Goal: Information Seeking & Learning: Learn about a topic

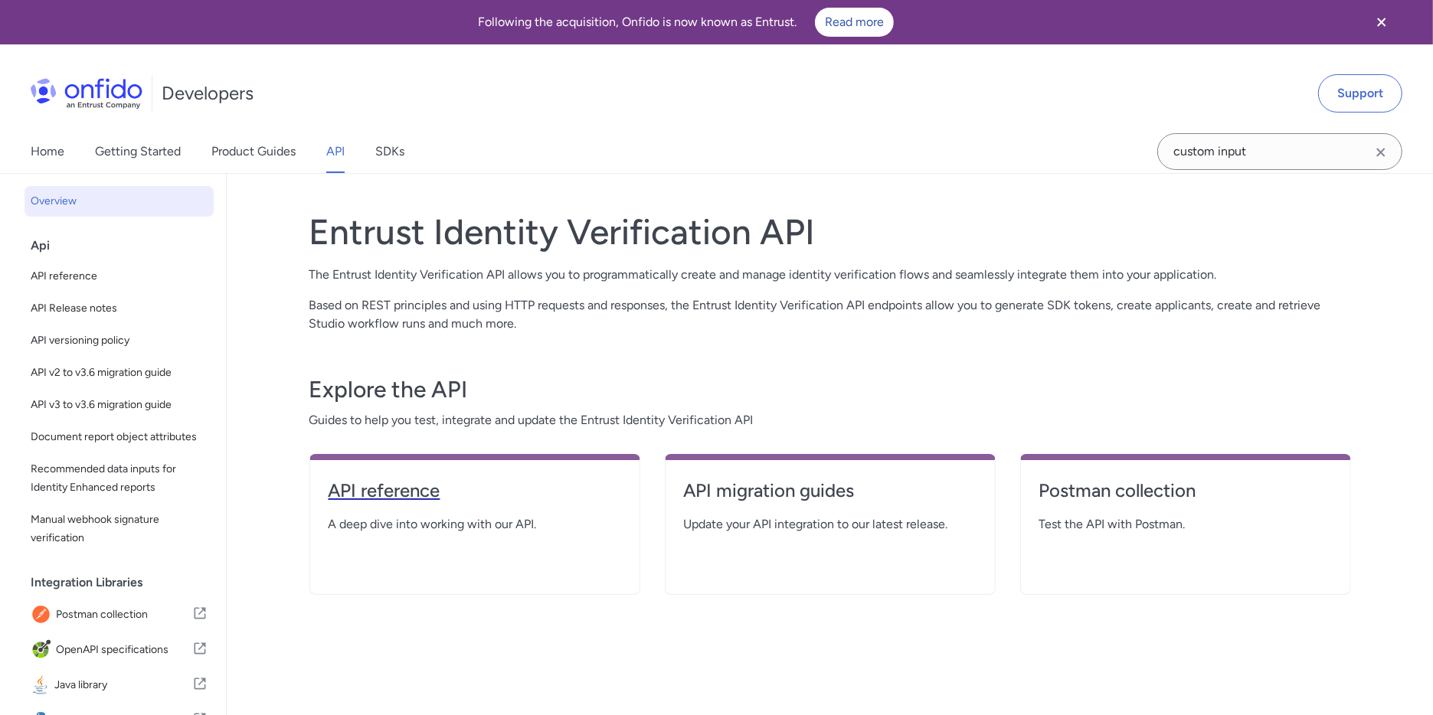
click at [355, 497] on h4 "API reference" at bounding box center [475, 491] width 293 height 25
select select "http"
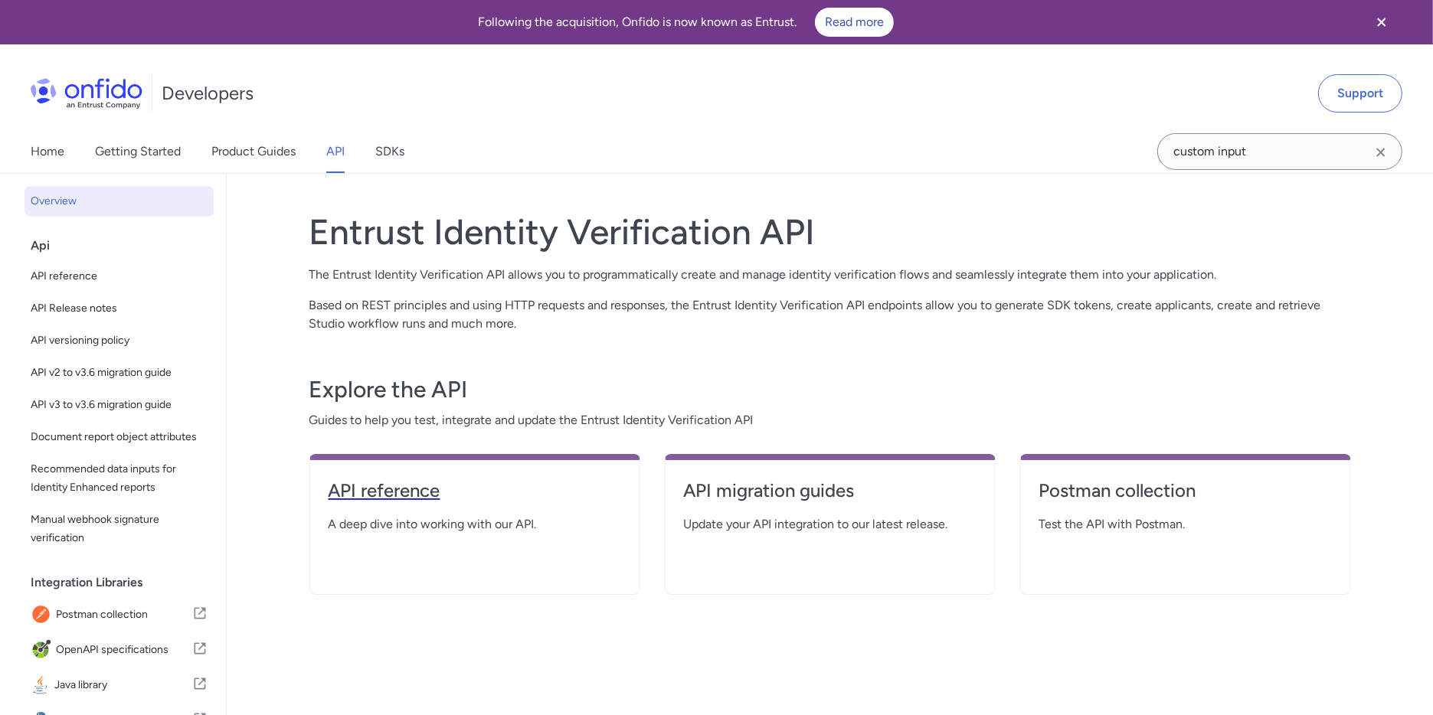
select select "http"
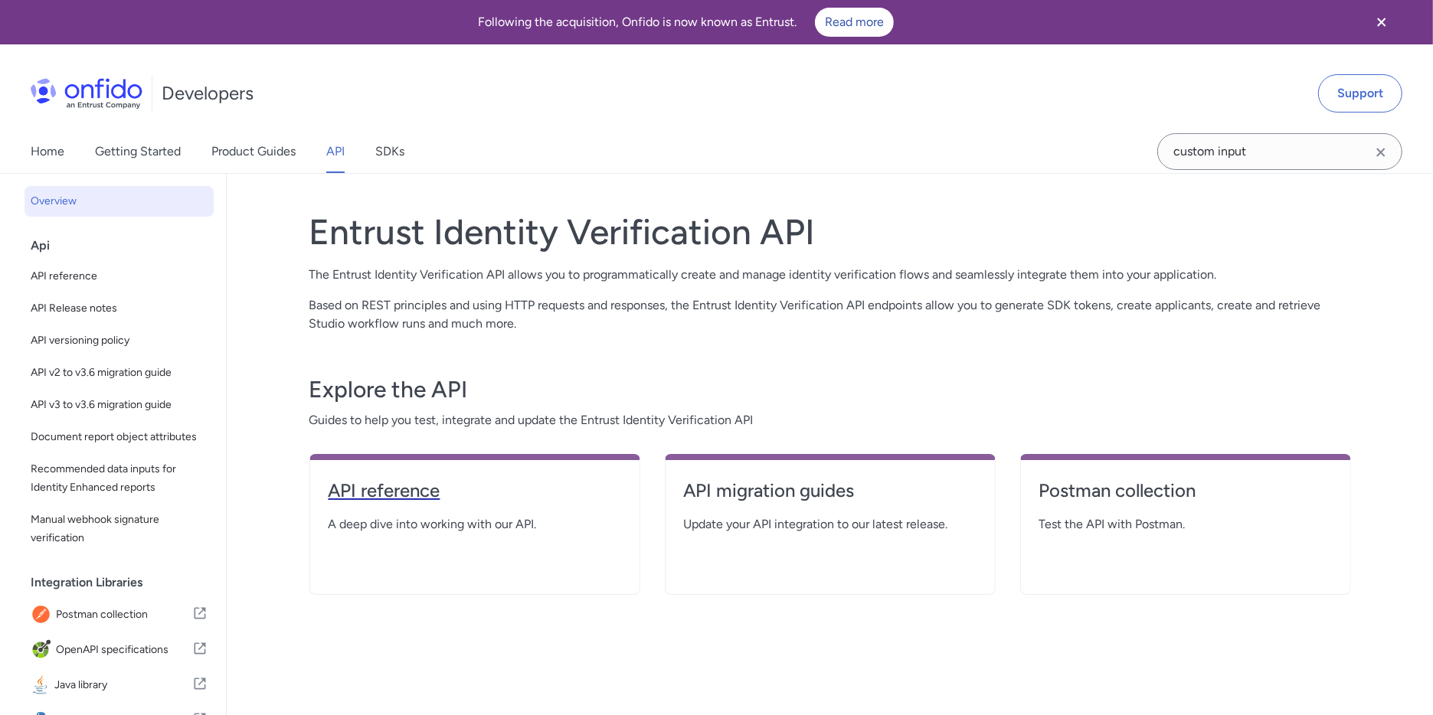
select select "http"
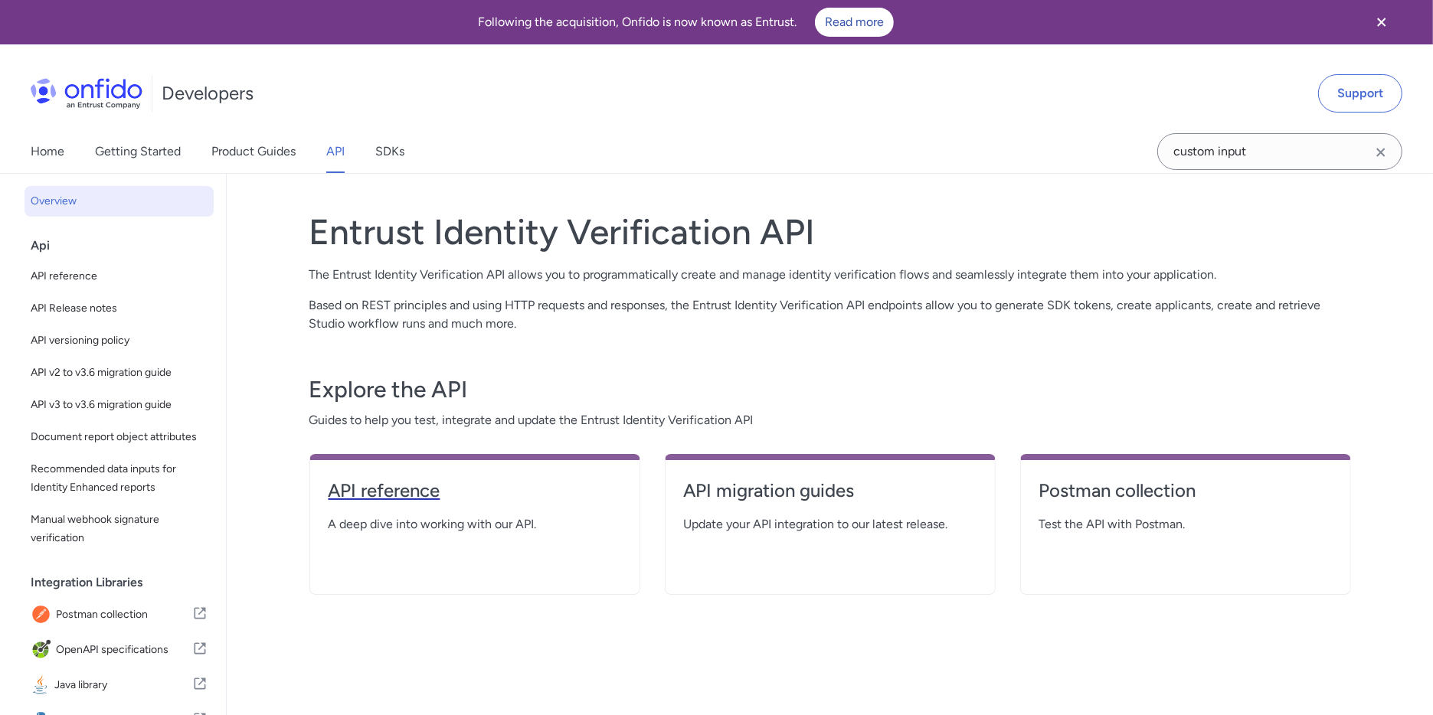
select select "http"
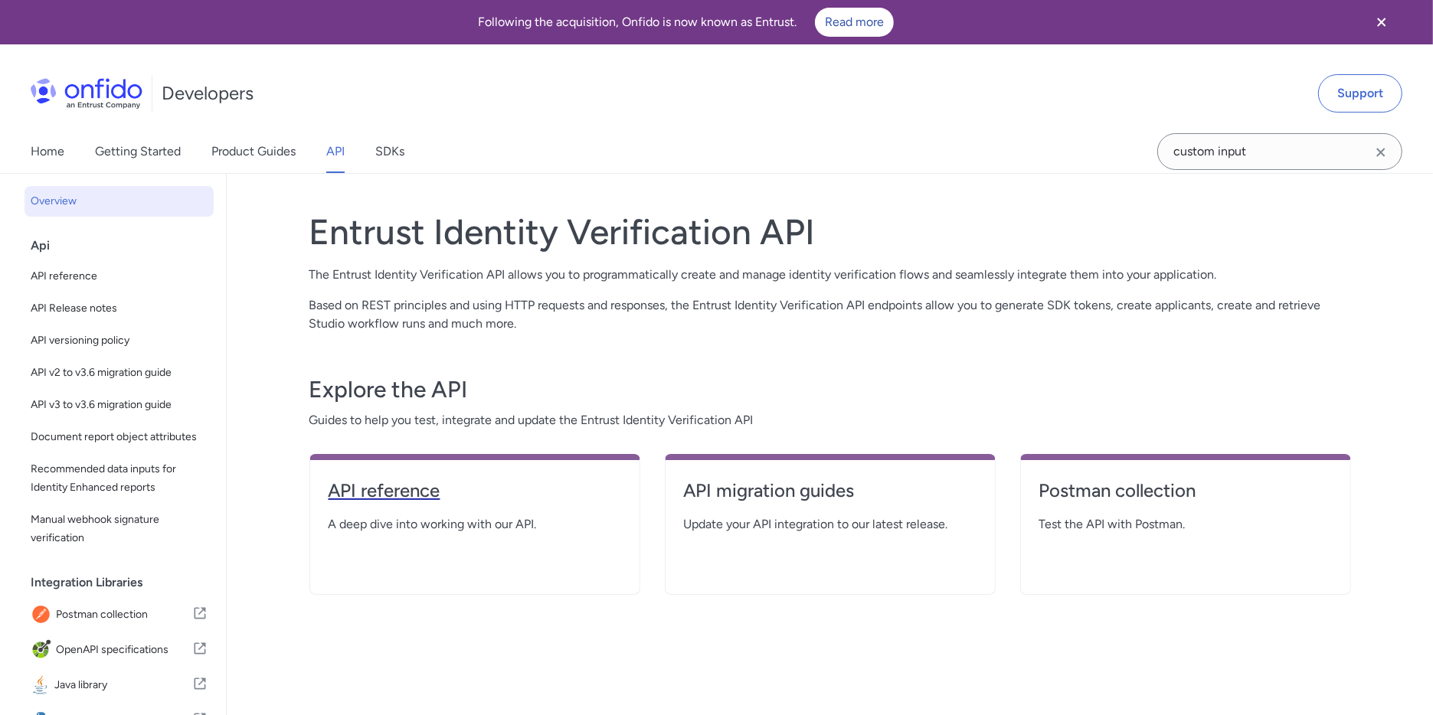
select select "http"
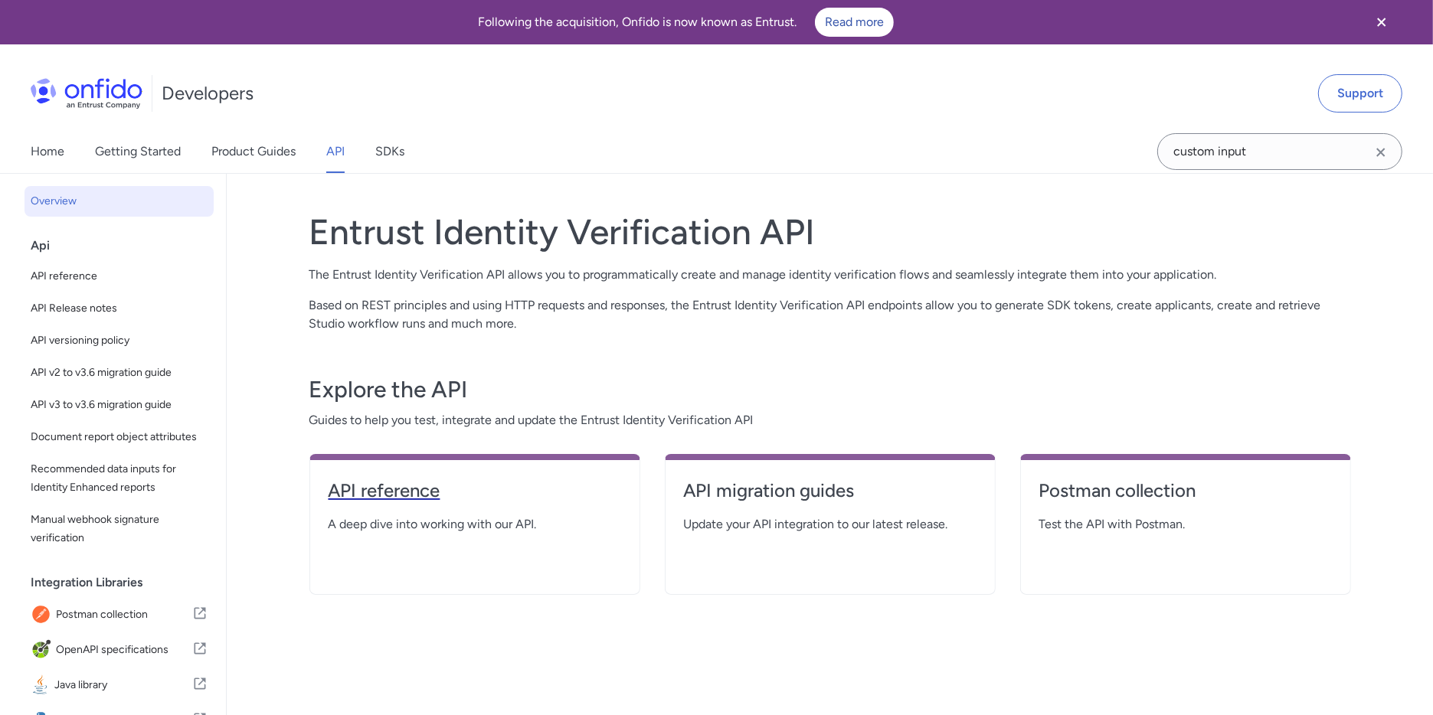
select select "http"
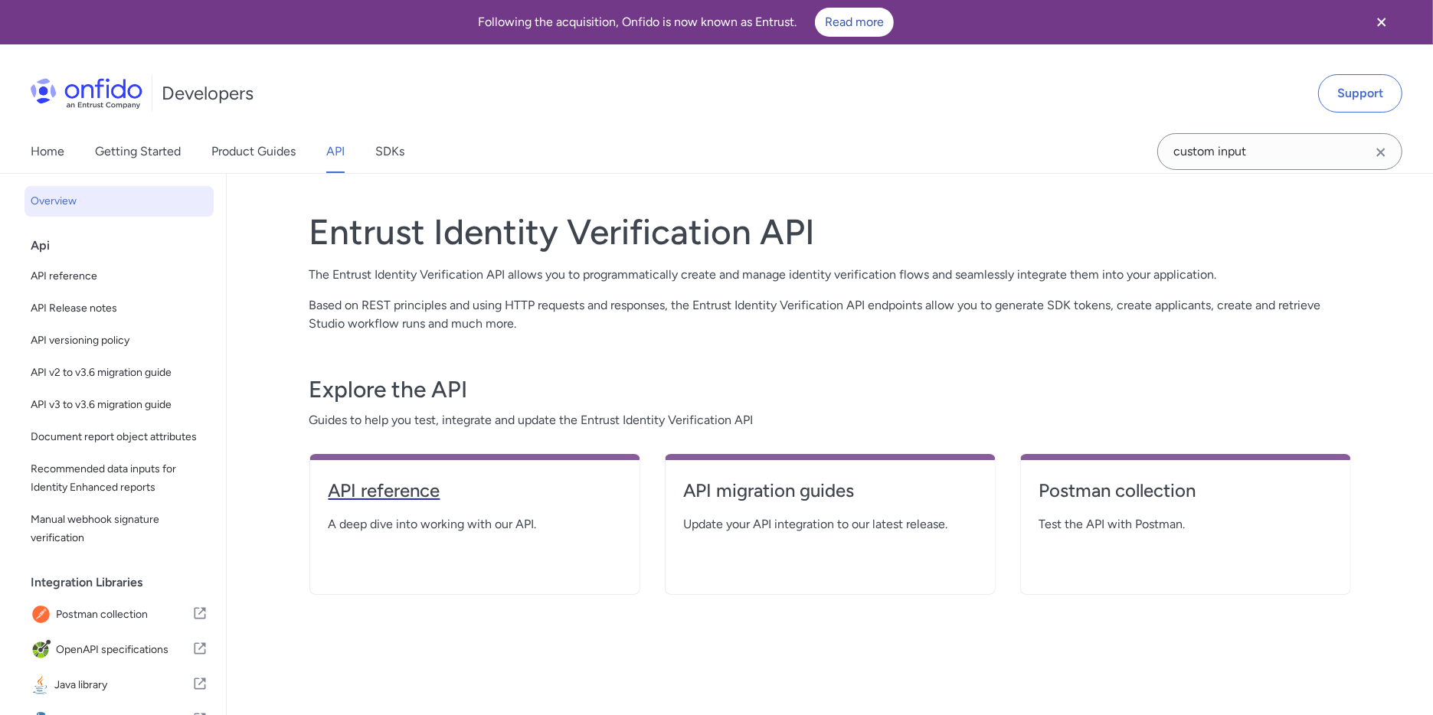
select select "http"
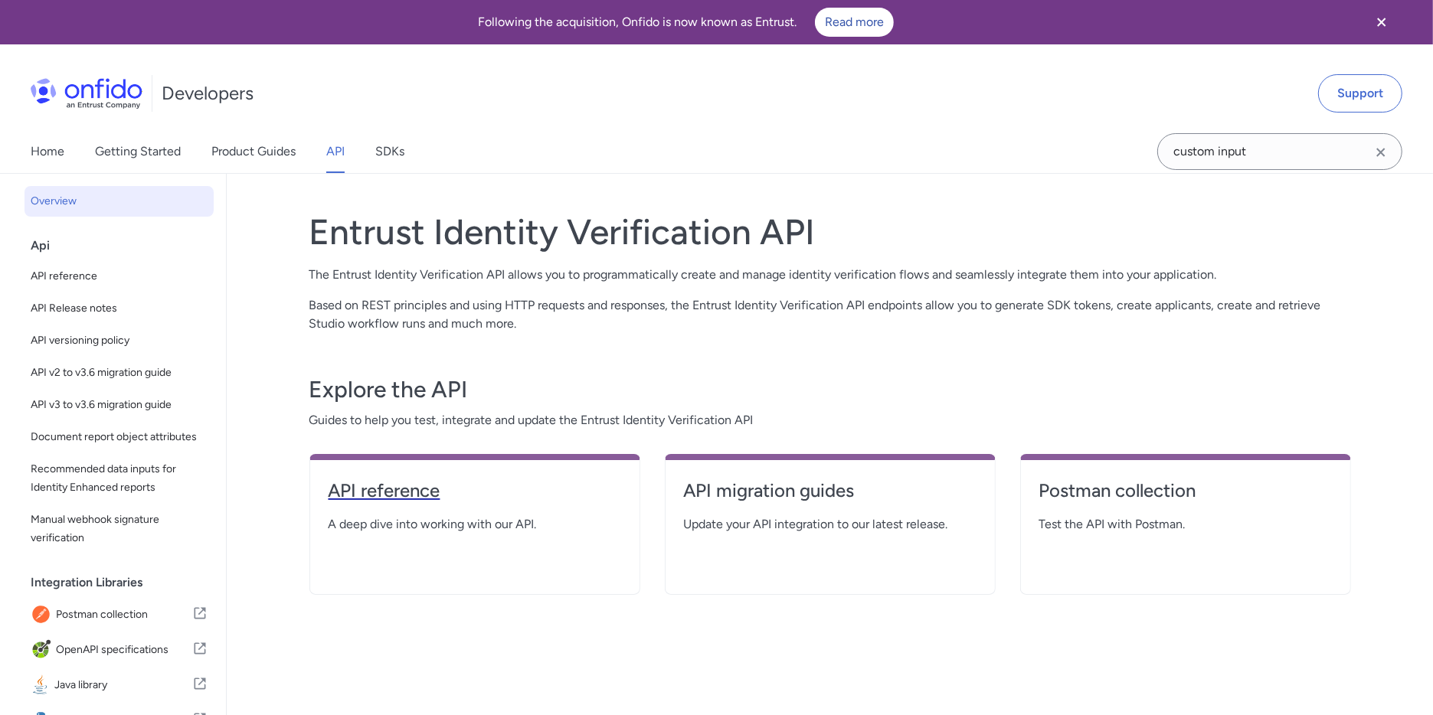
select select "http"
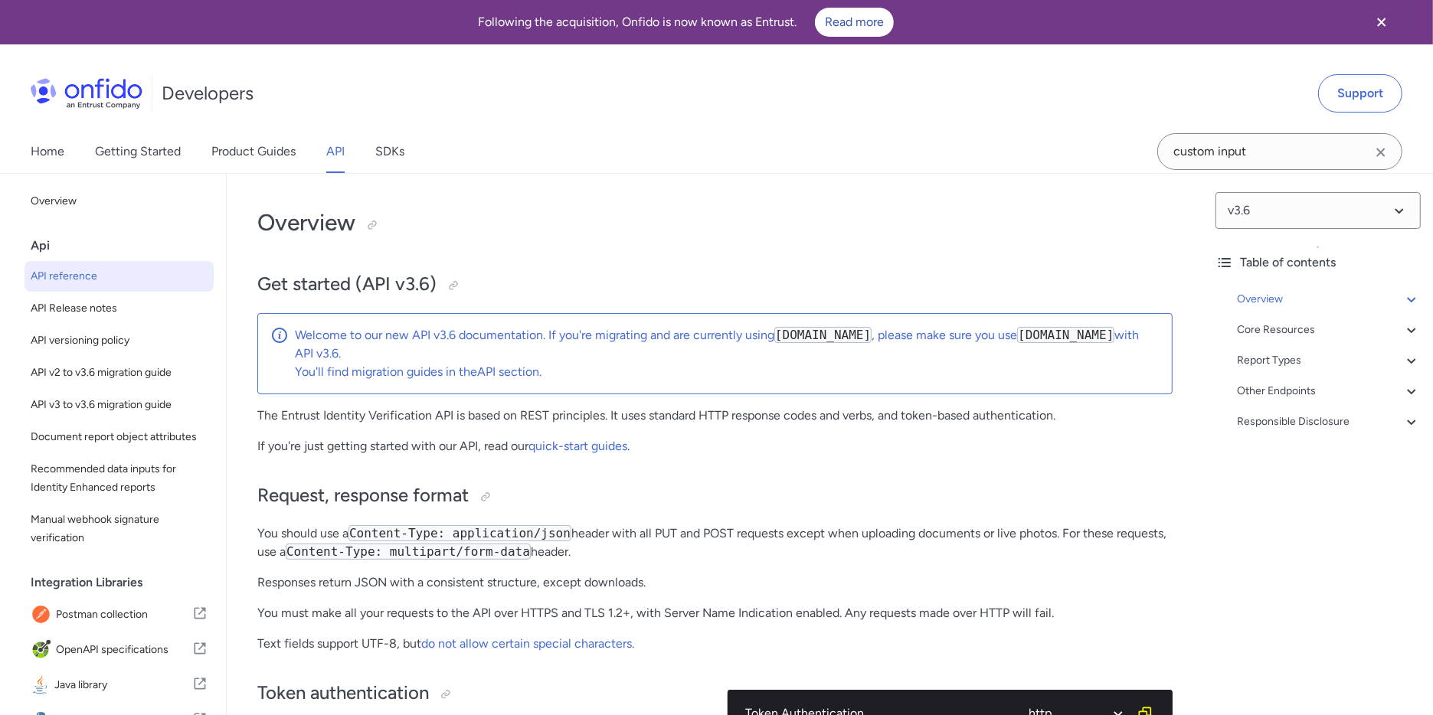
select select "3.6.0"
click at [1309, 426] on div "Sandbox testing" at bounding box center [1335, 422] width 172 height 18
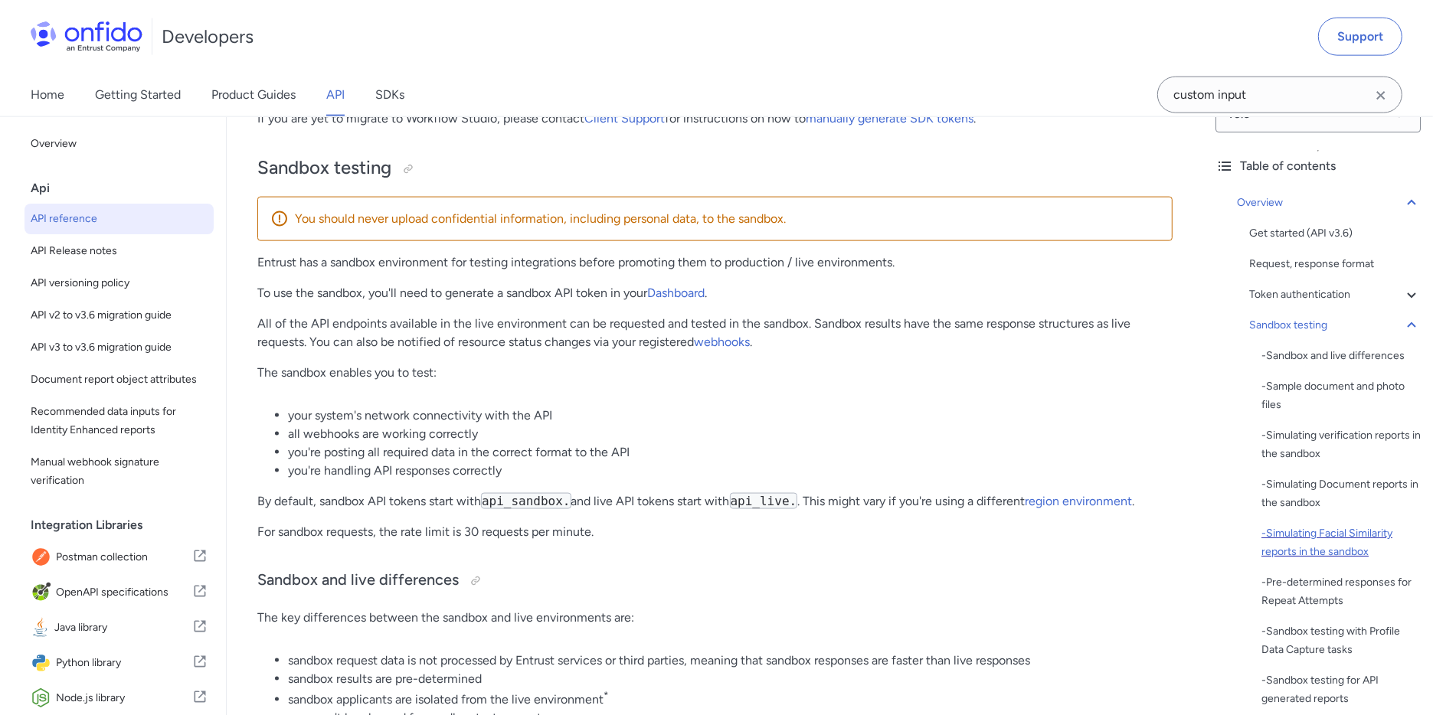
scroll to position [44, 0]
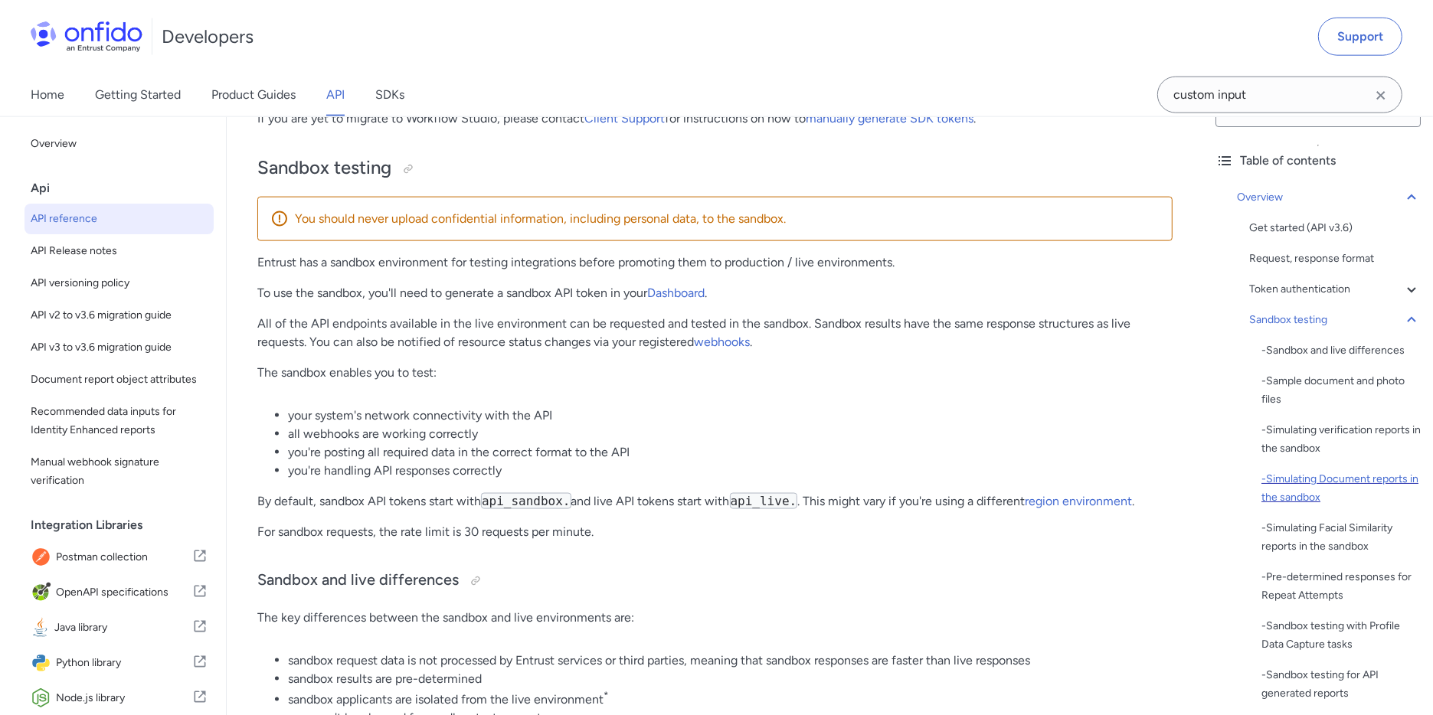
click at [1313, 495] on div "- Simulating Document reports in the sandbox" at bounding box center [1340, 488] width 159 height 37
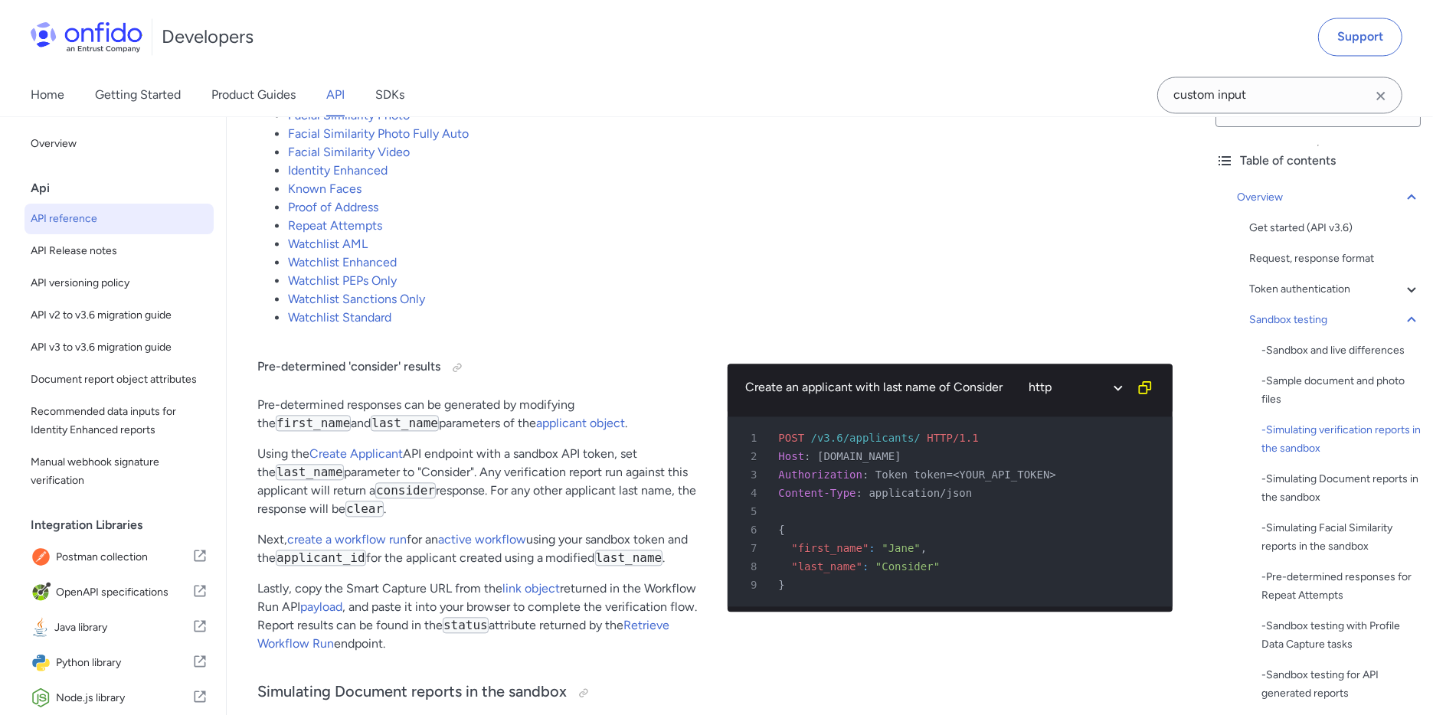
scroll to position [3164, 0]
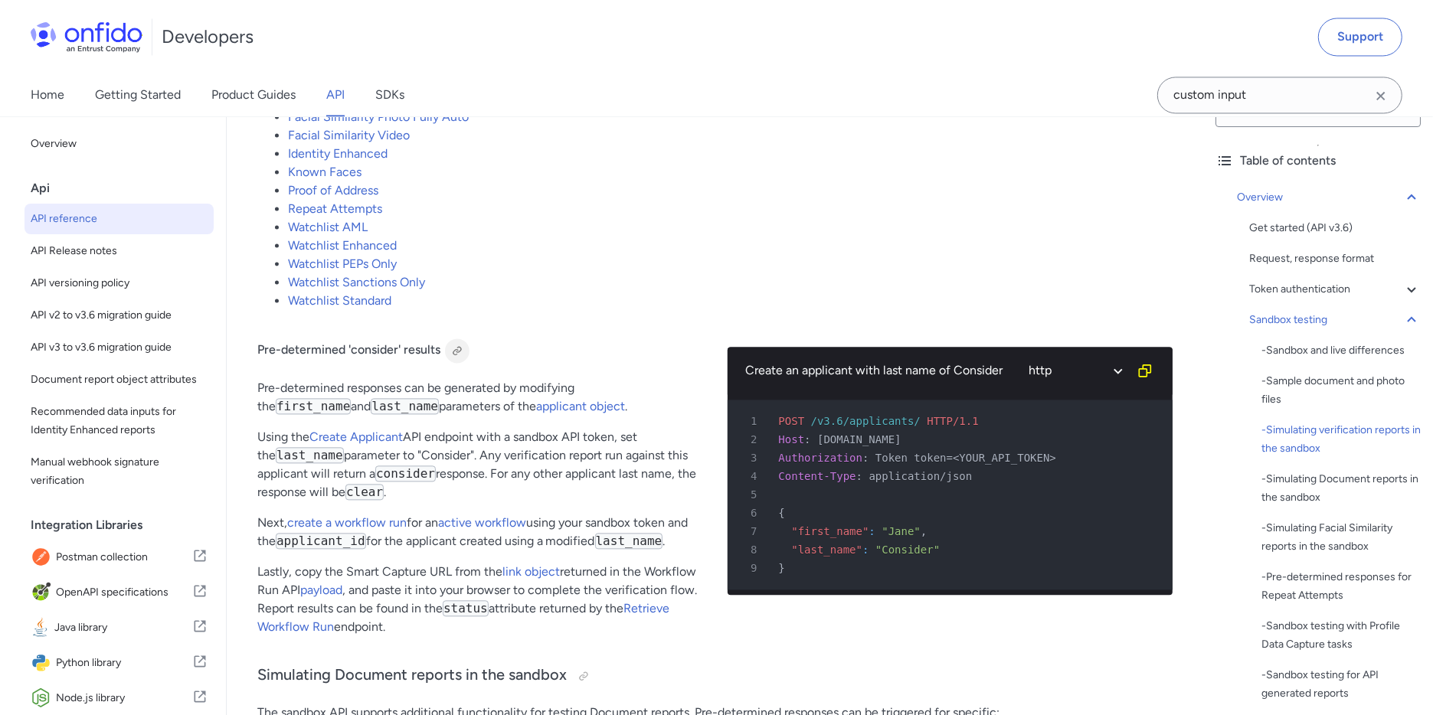
click at [462, 355] on div at bounding box center [457, 351] width 12 height 12
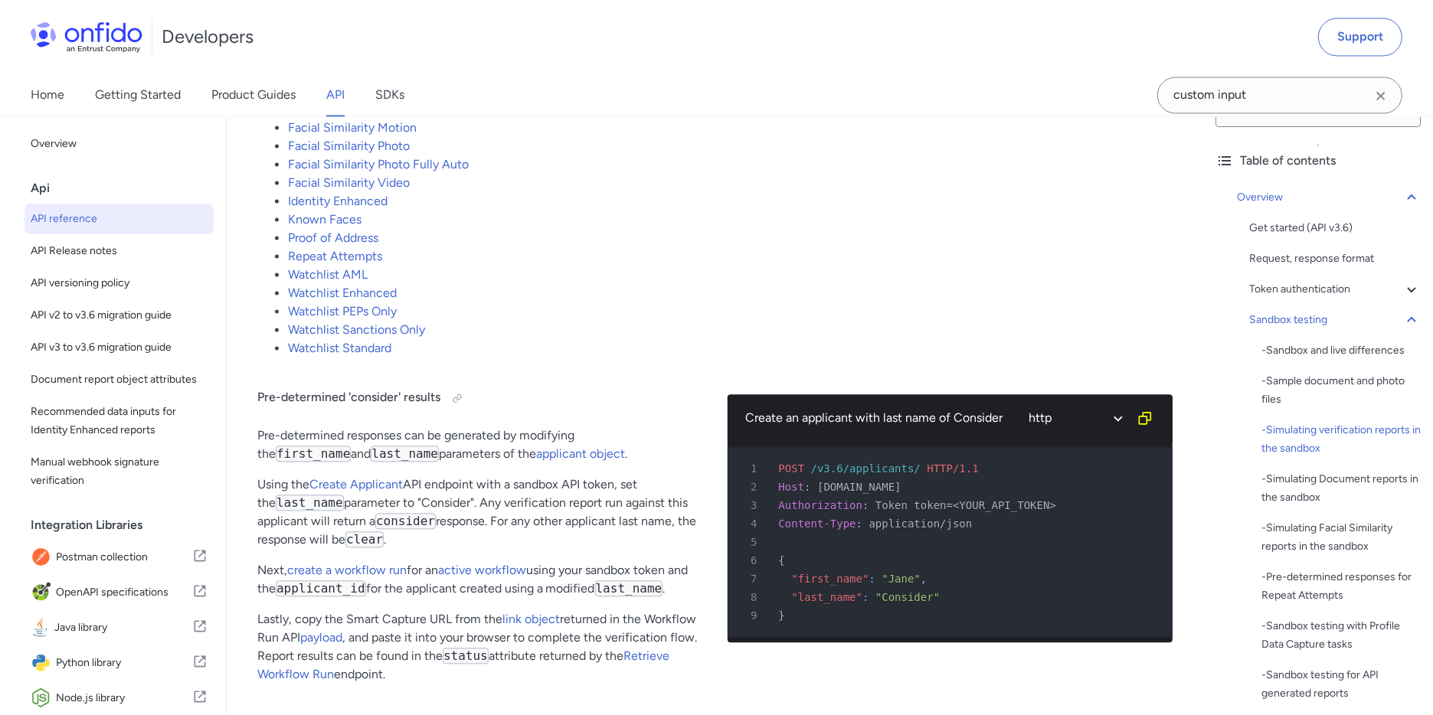
scroll to position [3116, 0]
click at [335, 283] on link "Watchlist AML" at bounding box center [328, 275] width 80 height 15
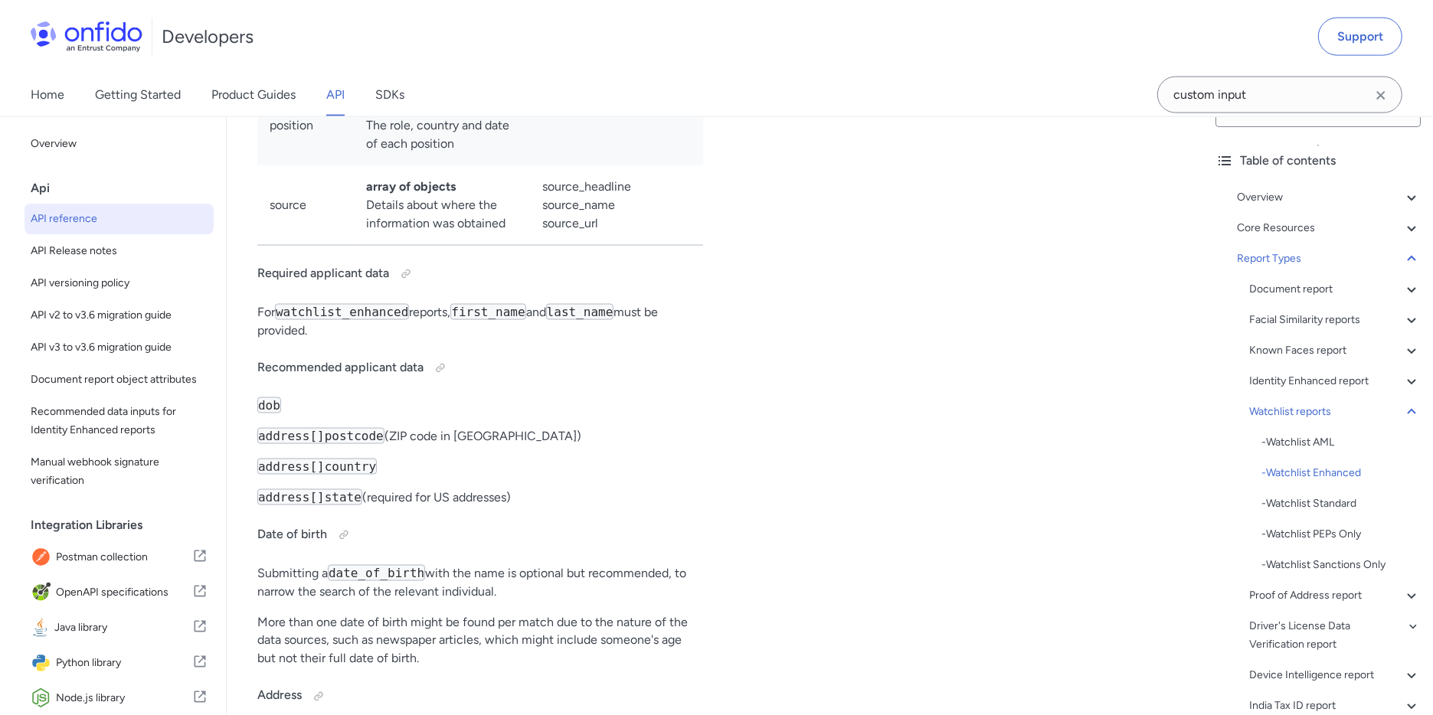
scroll to position [93999, 0]
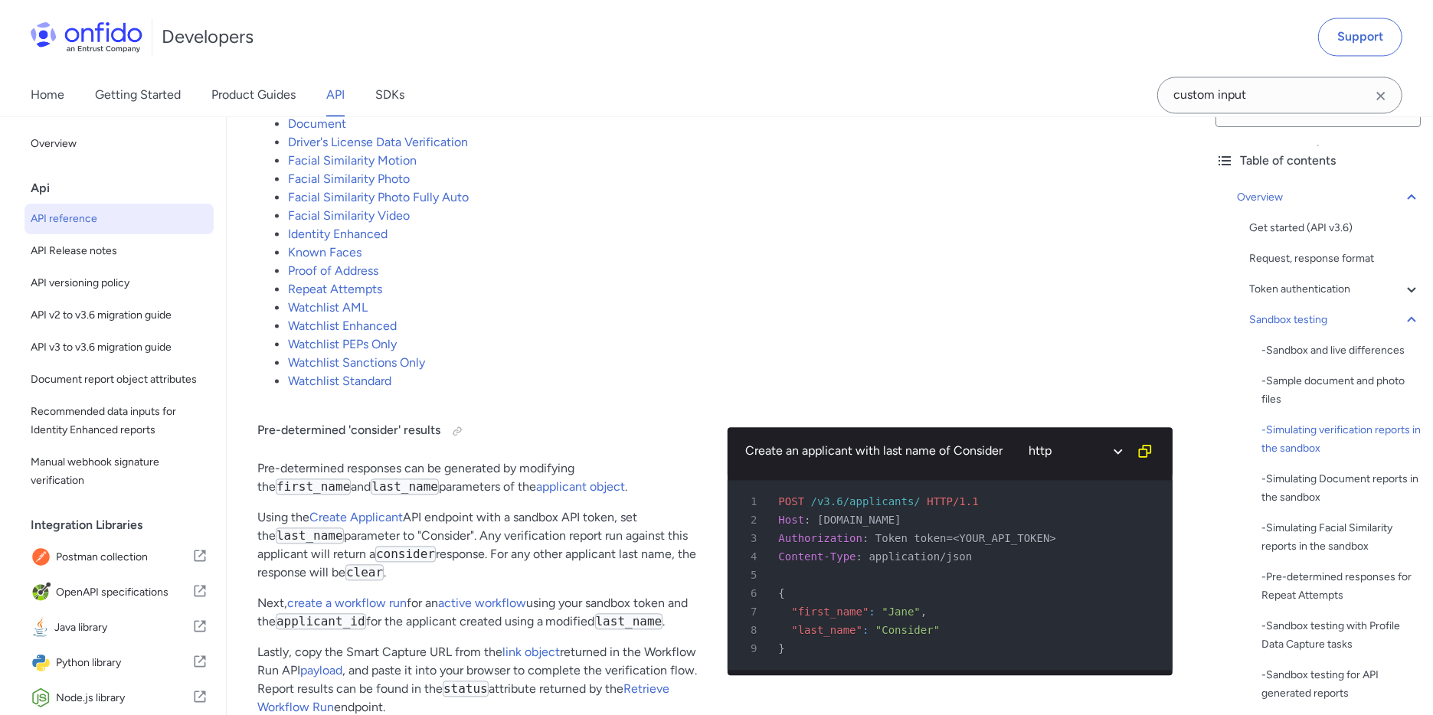
scroll to position [3086, 0]
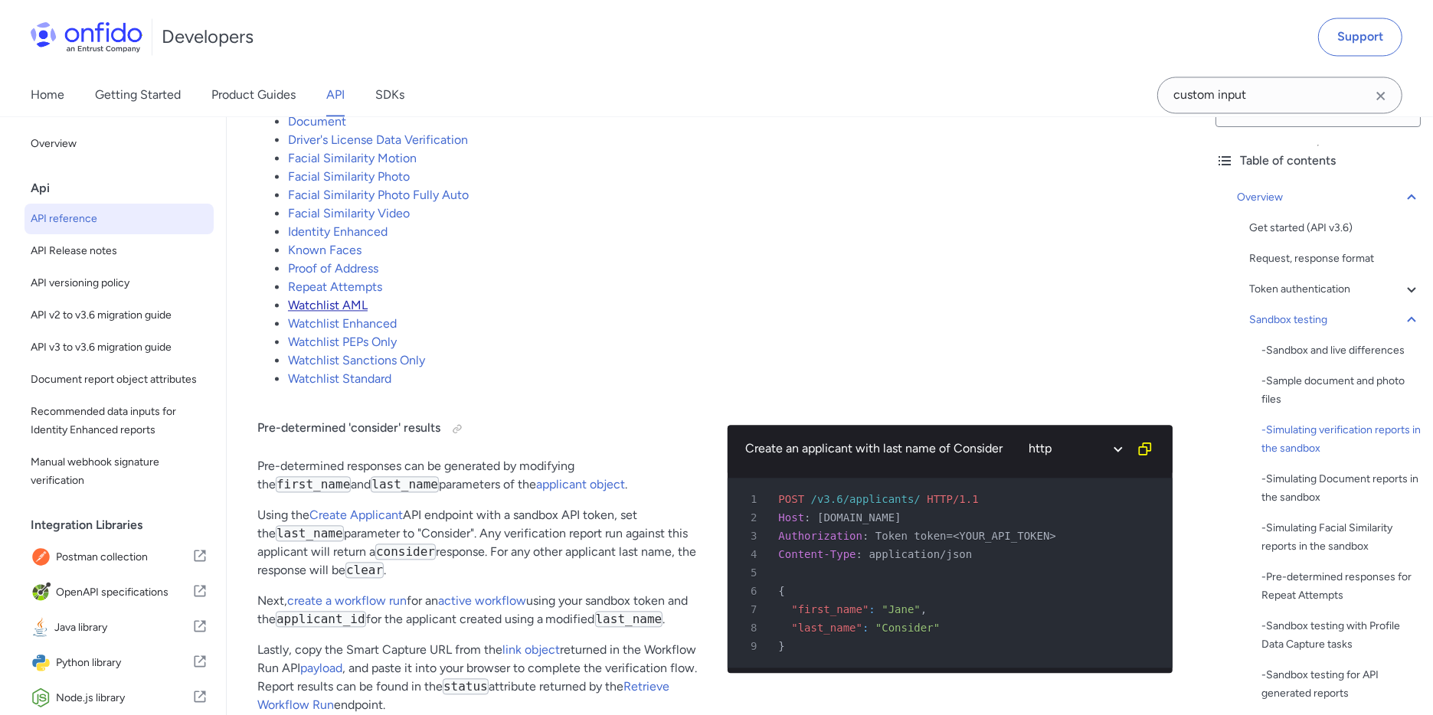
click at [358, 312] on link "Watchlist AML" at bounding box center [328, 305] width 80 height 15
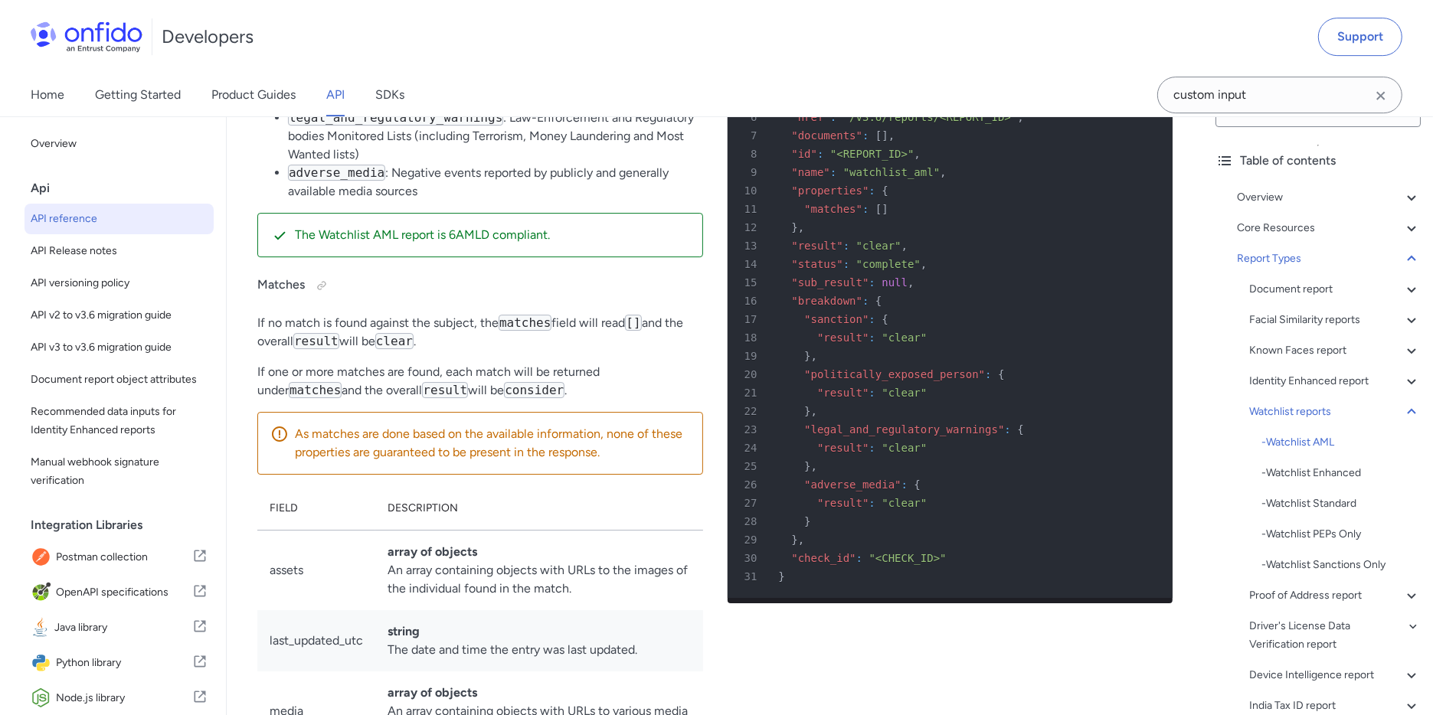
scroll to position [90847, 0]
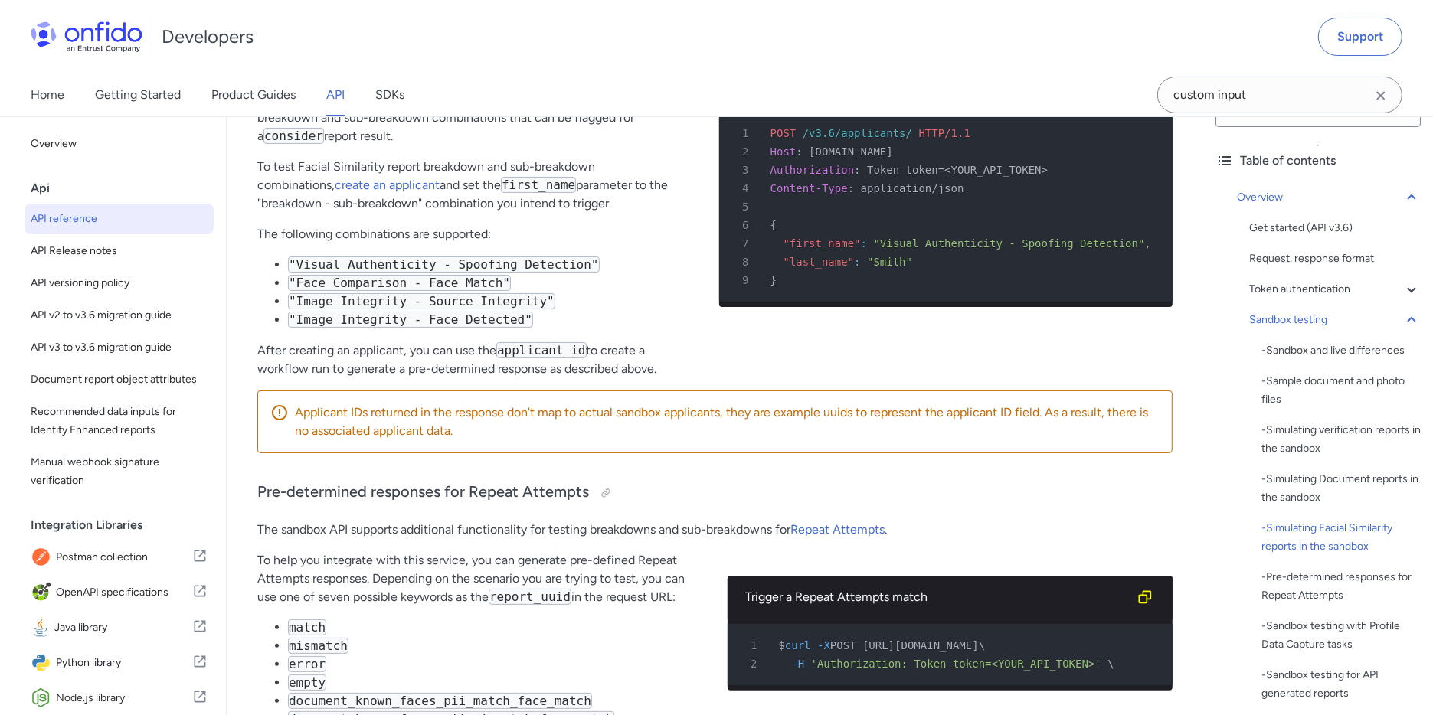
scroll to position [5825, 0]
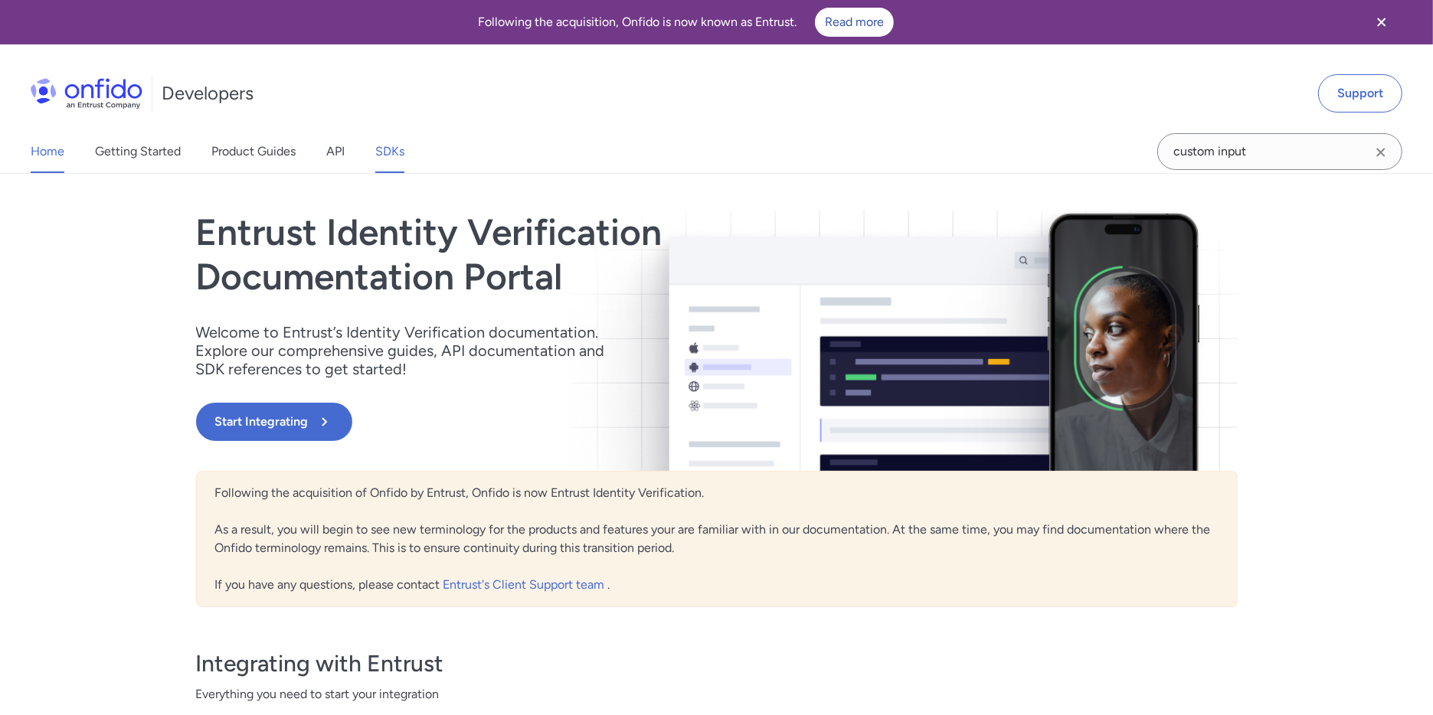
click at [388, 135] on link "SDKs" at bounding box center [389, 151] width 29 height 43
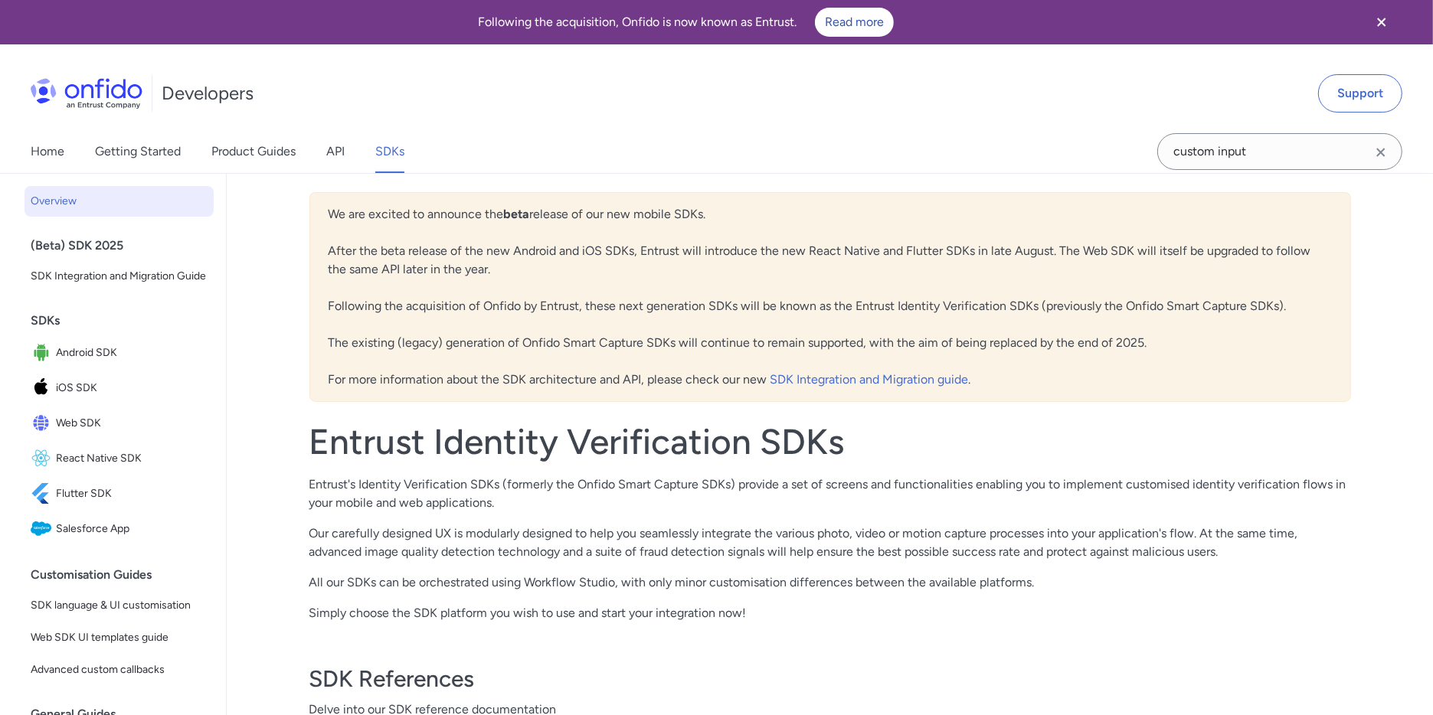
click at [1381, 145] on icon "Clear search field button" at bounding box center [1381, 152] width 18 height 18
click at [1255, 146] on input "Onfido search input field" at bounding box center [1279, 151] width 245 height 37
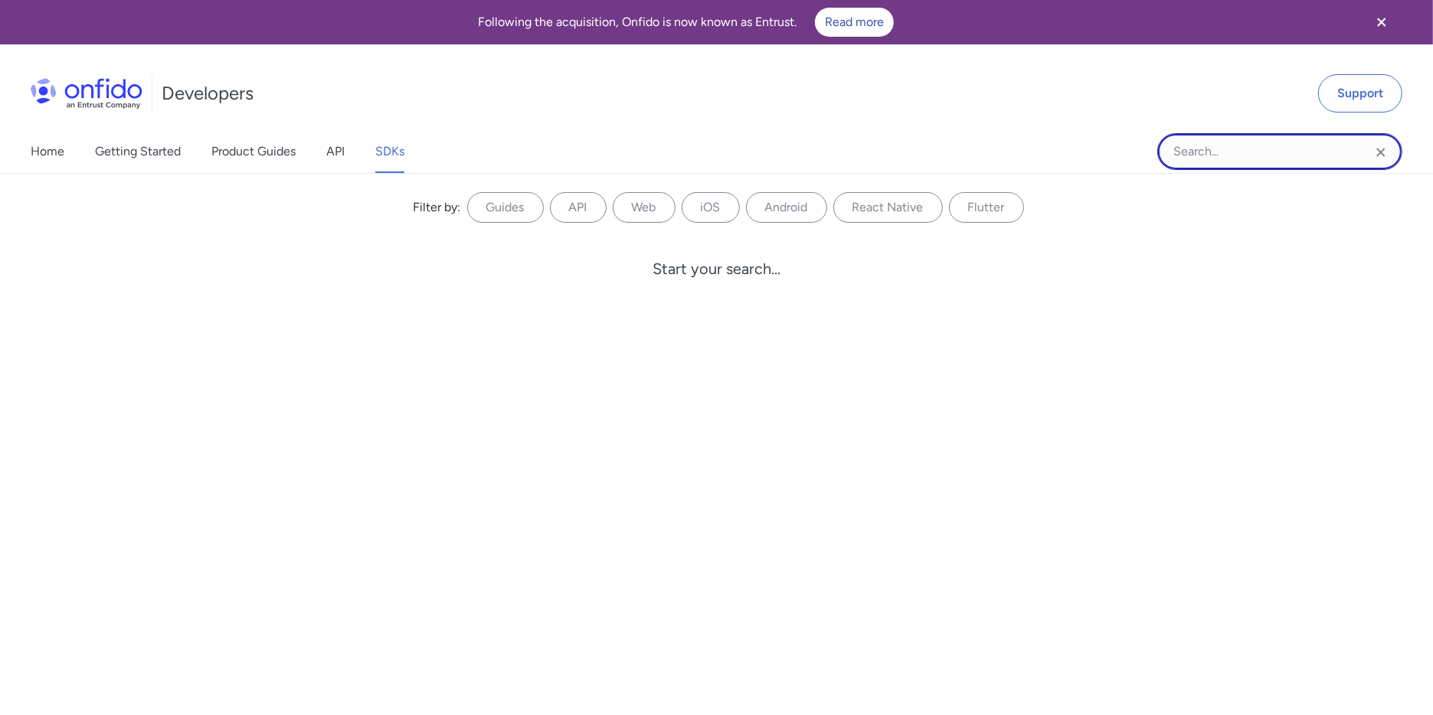
type input "w"
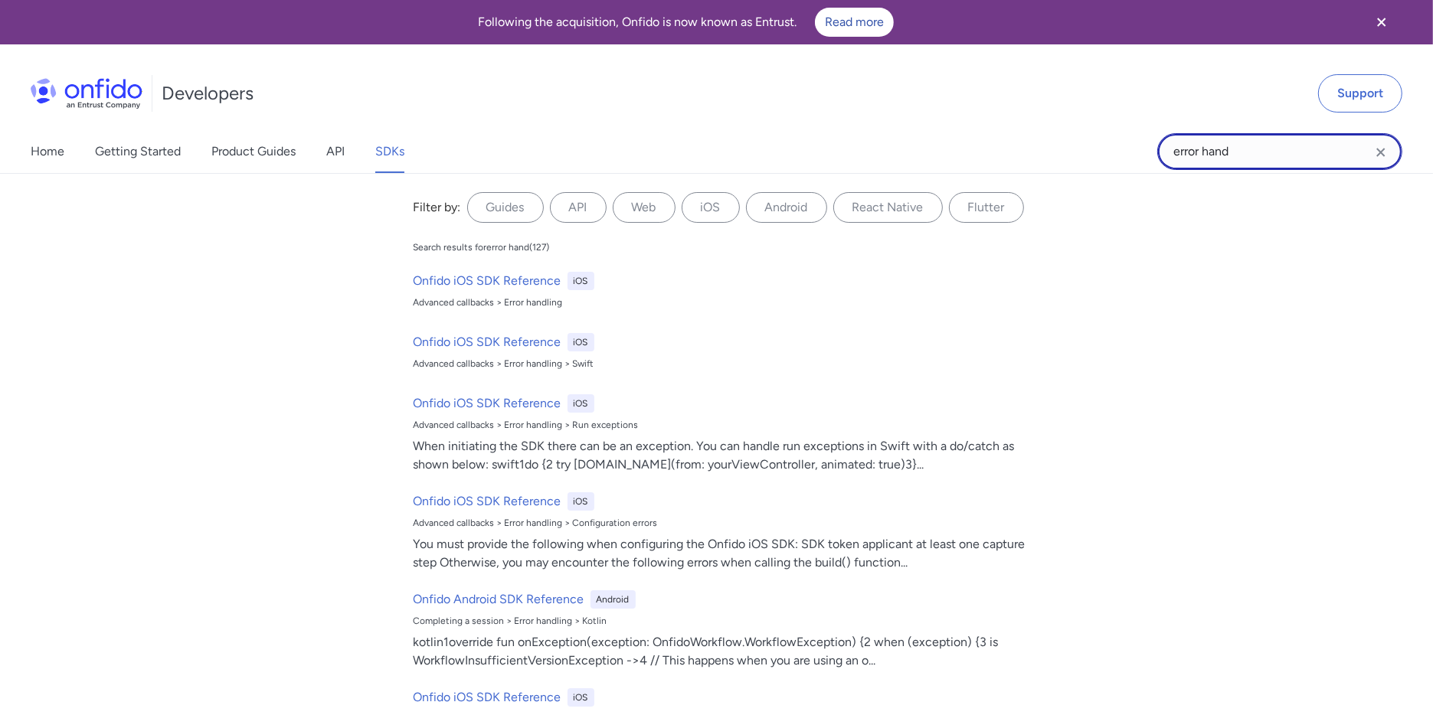
type input "error hand"
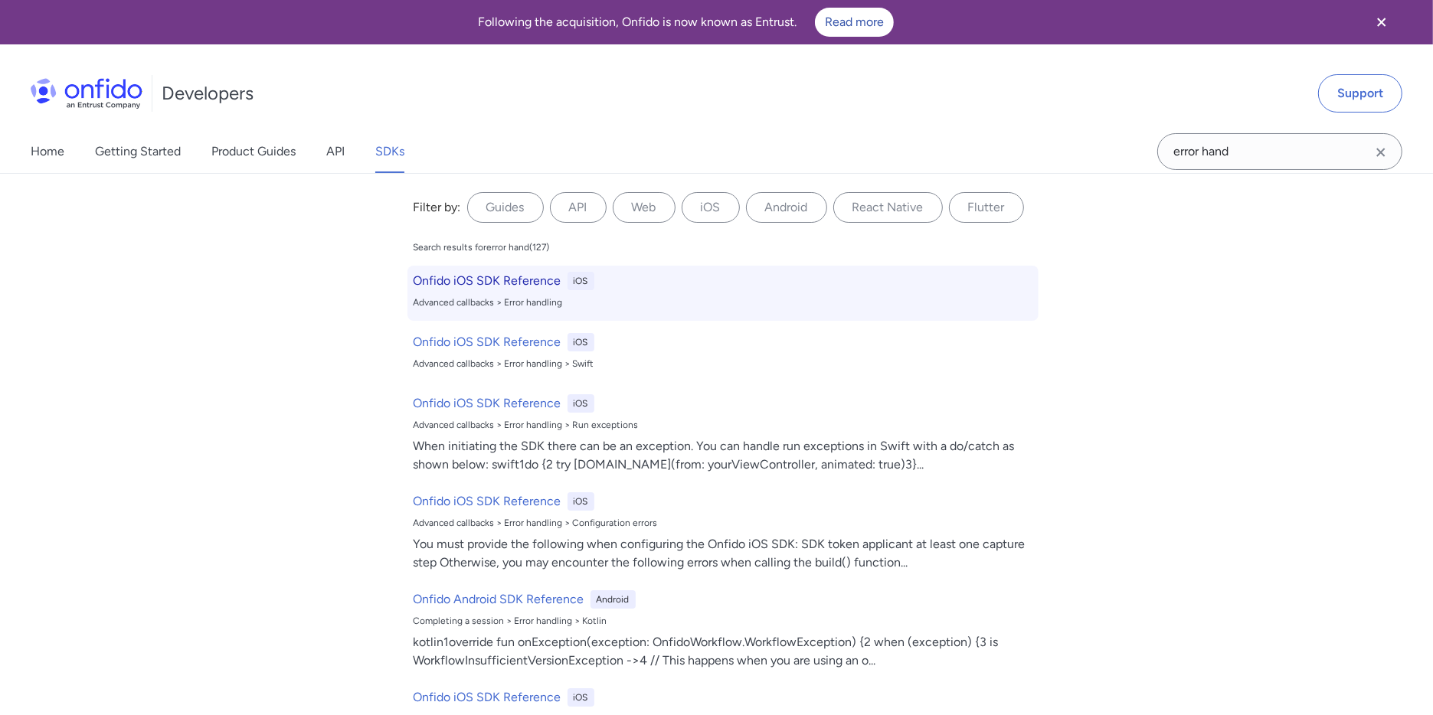
click at [469, 278] on h6 "Onfido iOS SDK Reference" at bounding box center [488, 281] width 148 height 18
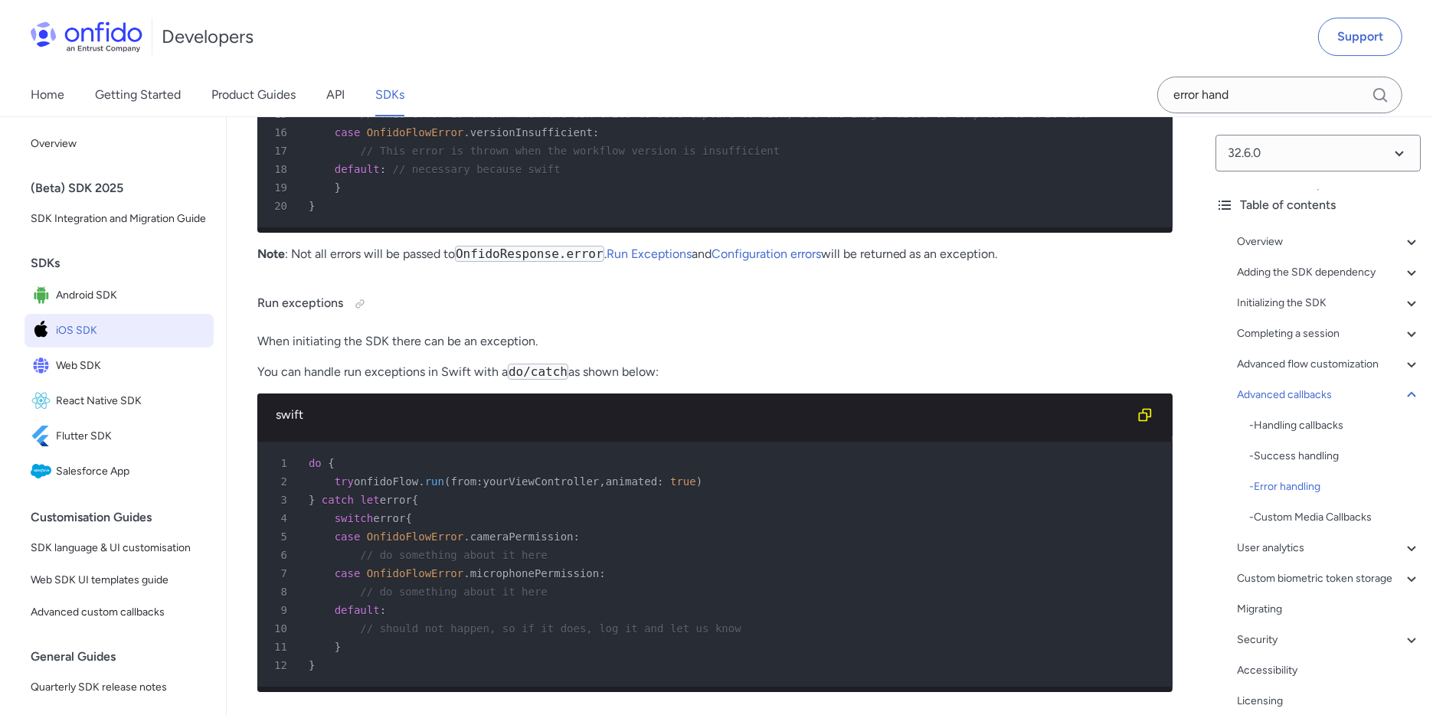
scroll to position [34257, 0]
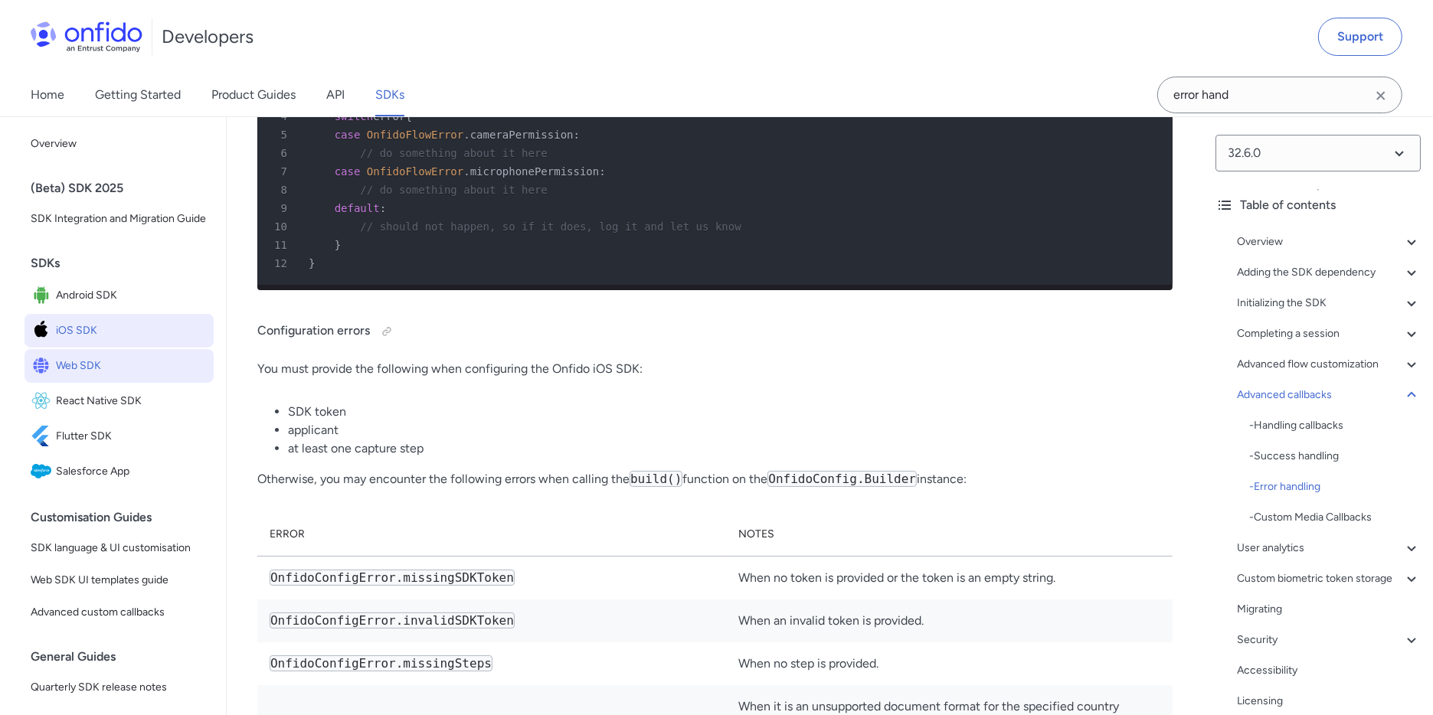
click at [88, 377] on span "Web SDK" at bounding box center [132, 365] width 152 height 21
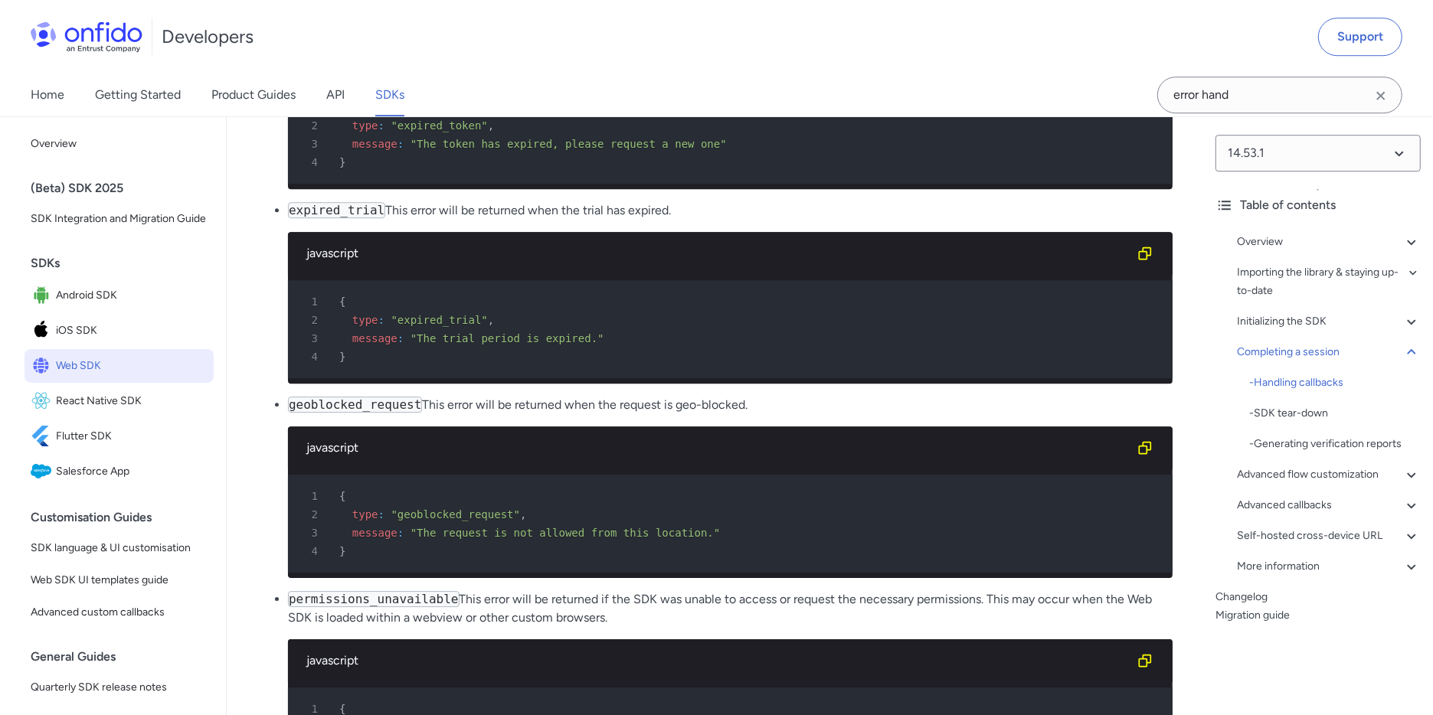
scroll to position [15794, 0]
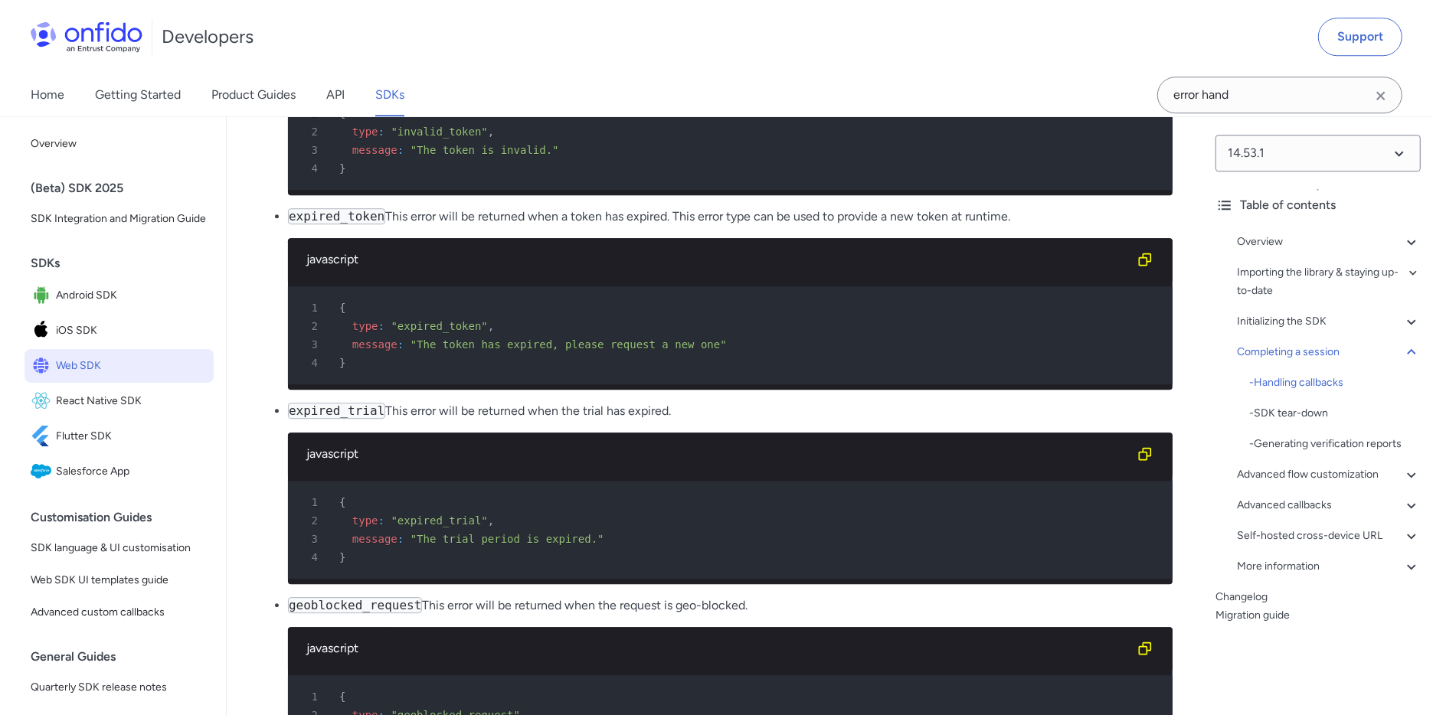
click at [101, 306] on span "Android SDK" at bounding box center [132, 295] width 152 height 21
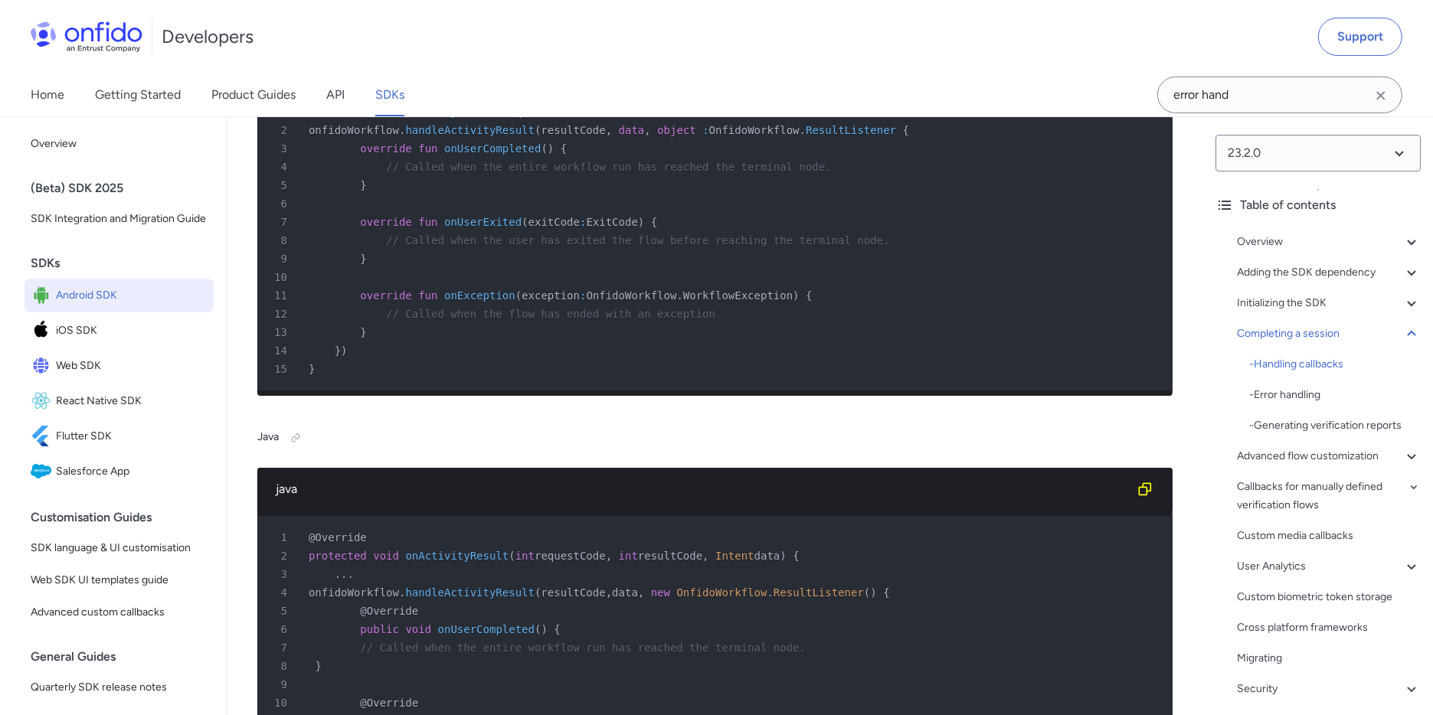
scroll to position [11606, 0]
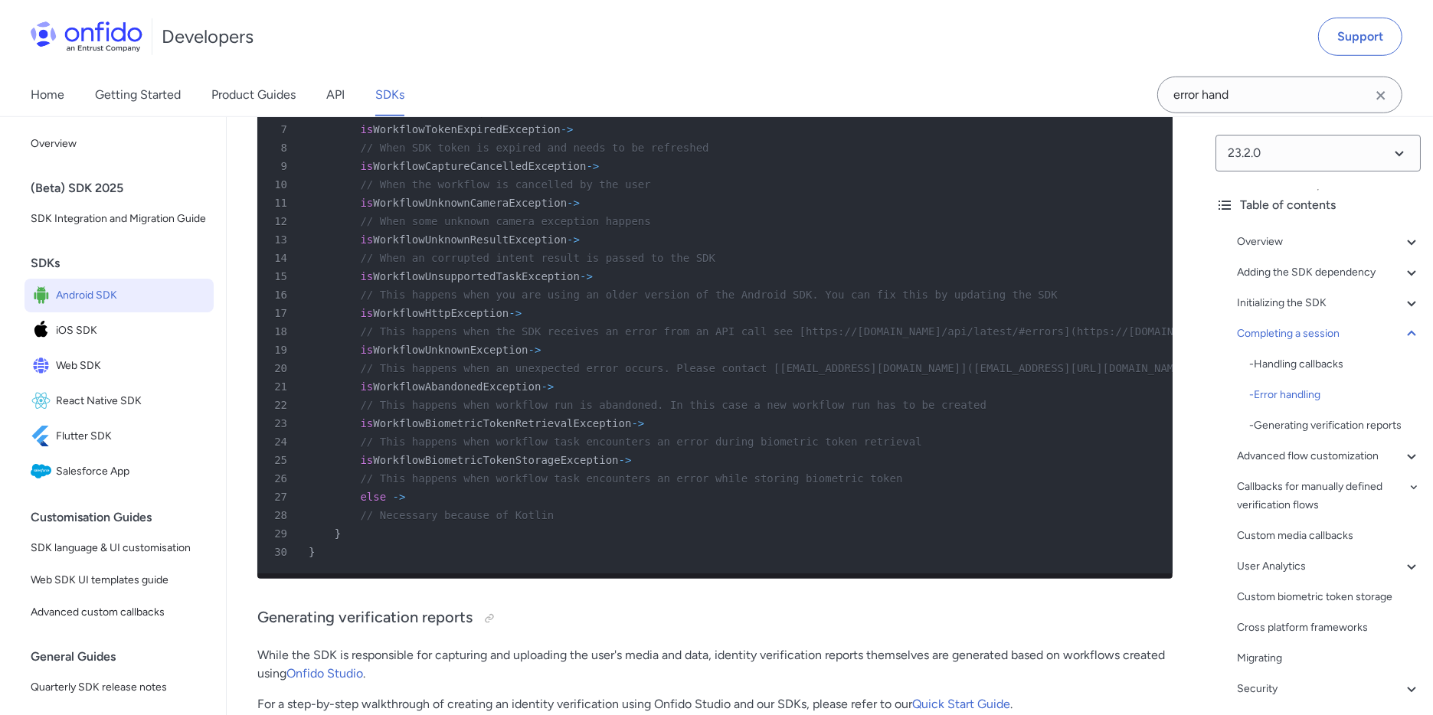
click at [110, 342] on span "iOS SDK" at bounding box center [132, 330] width 152 height 21
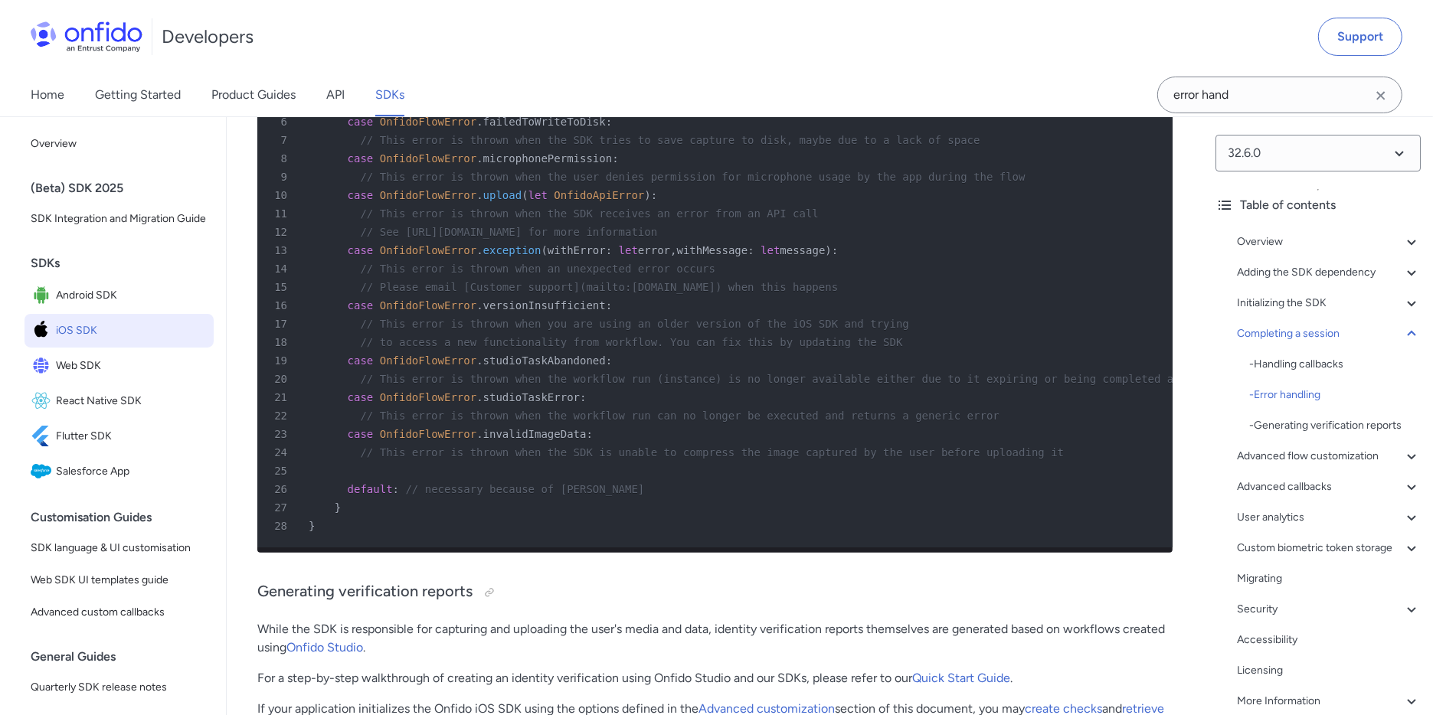
scroll to position [11765, 0]
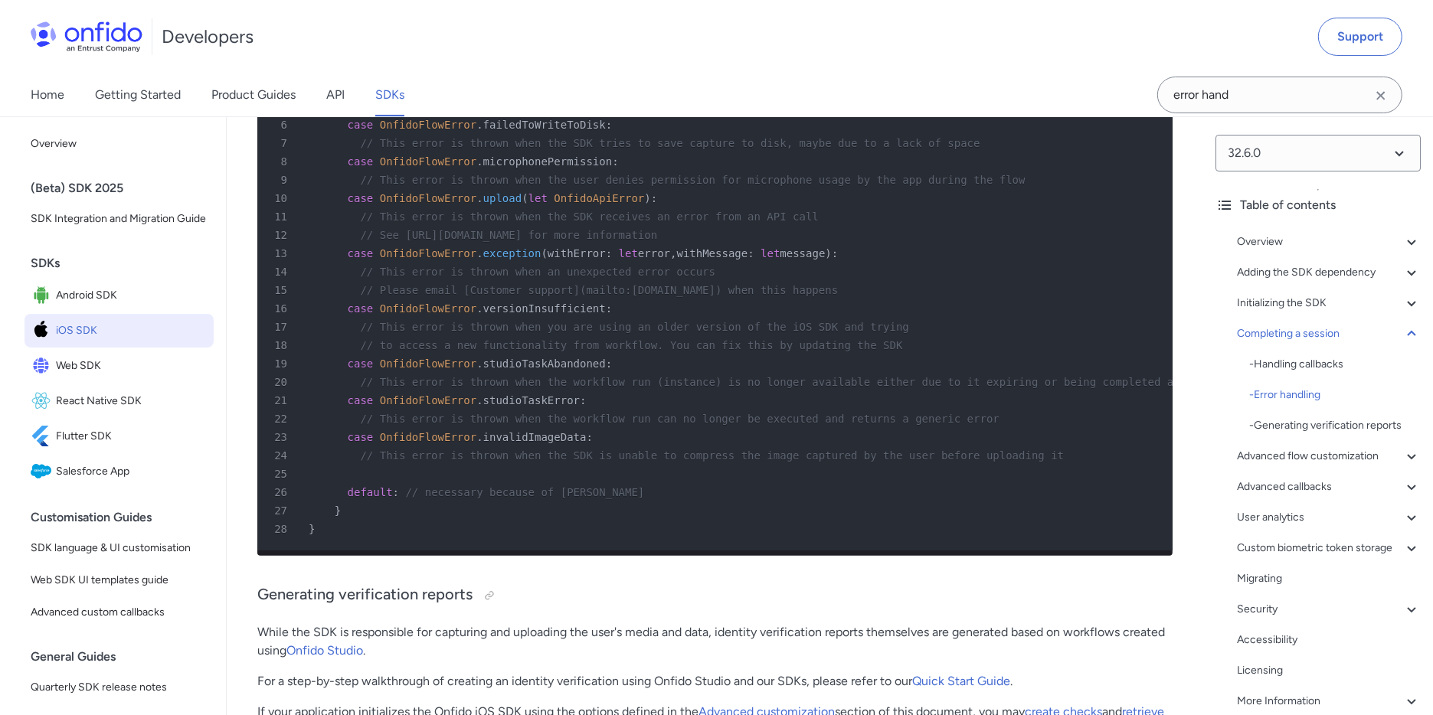
click at [130, 342] on span "iOS SDK" at bounding box center [132, 330] width 152 height 21
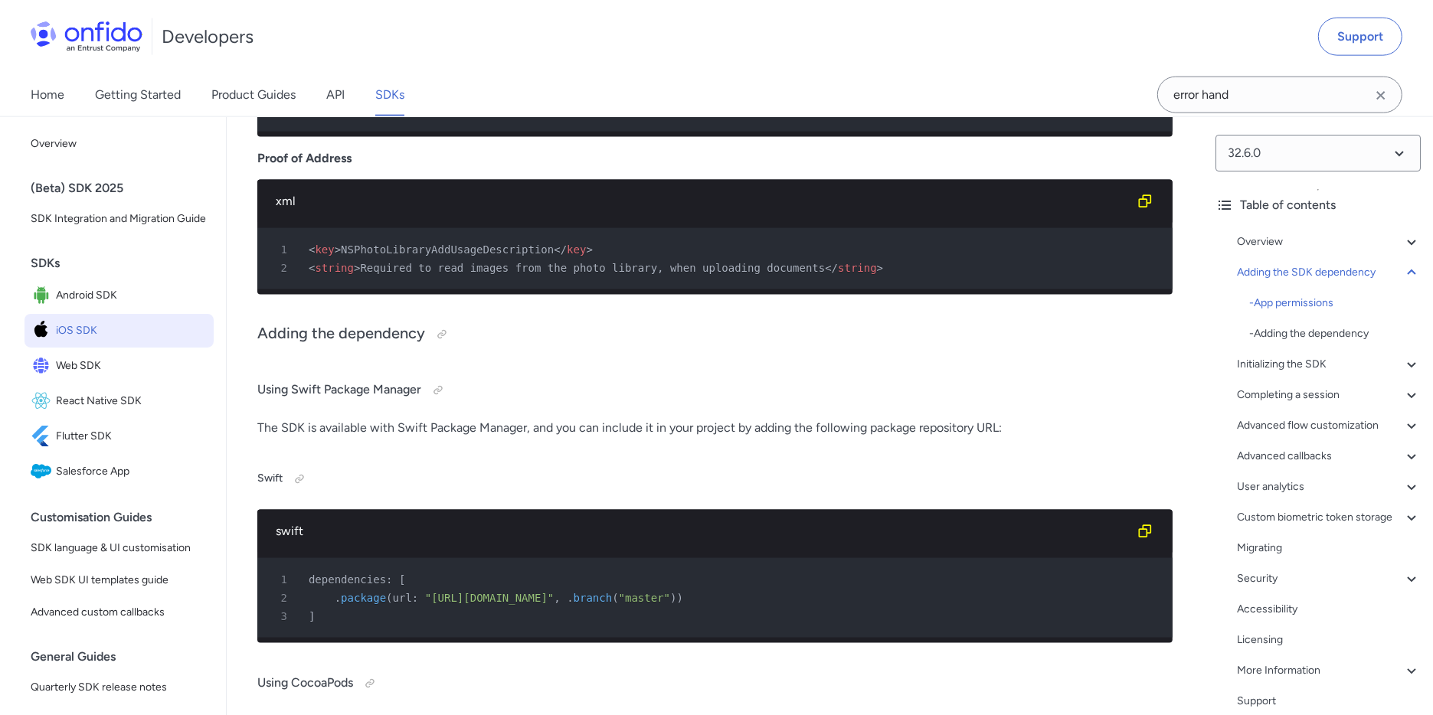
scroll to position [2079, 0]
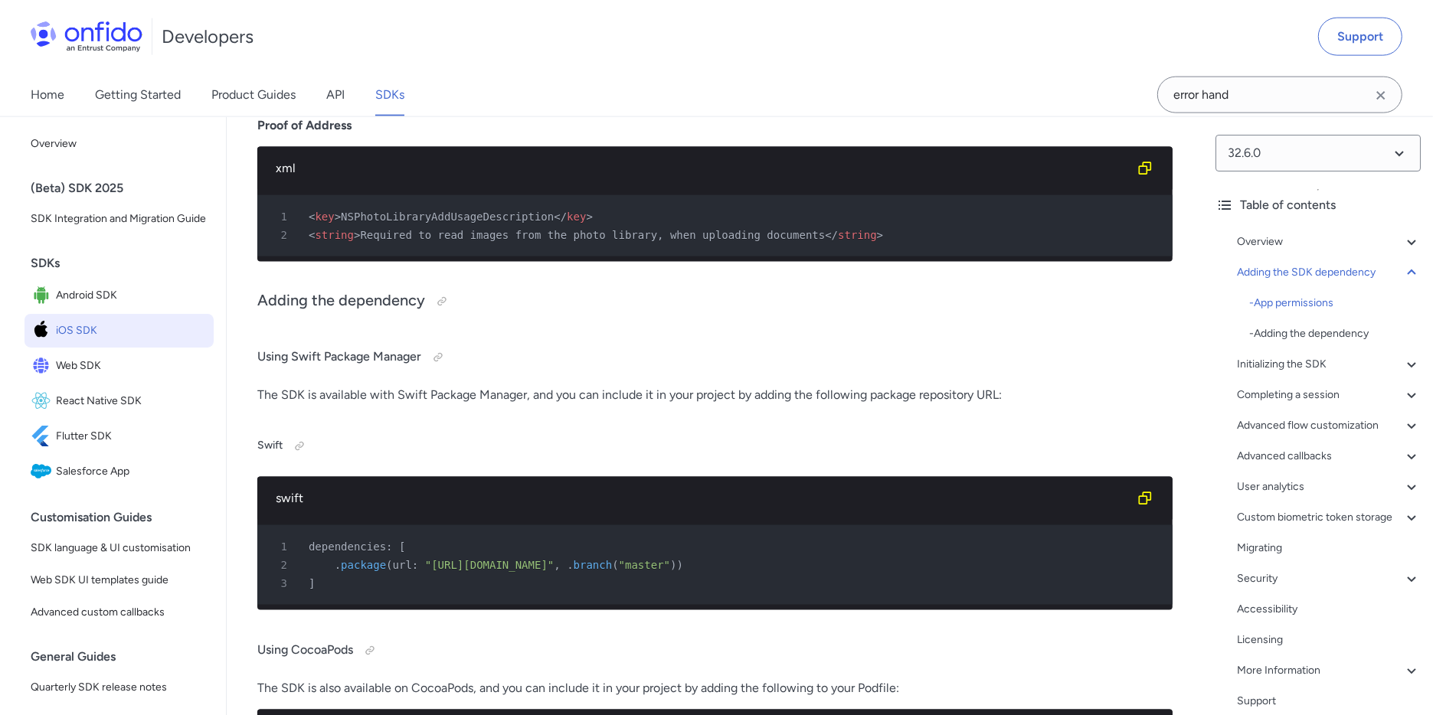
click at [1379, 93] on icon "Clear search field button" at bounding box center [1380, 95] width 8 height 8
click at [862, 370] on h4 "Using Swift Package Manager" at bounding box center [714, 357] width 915 height 25
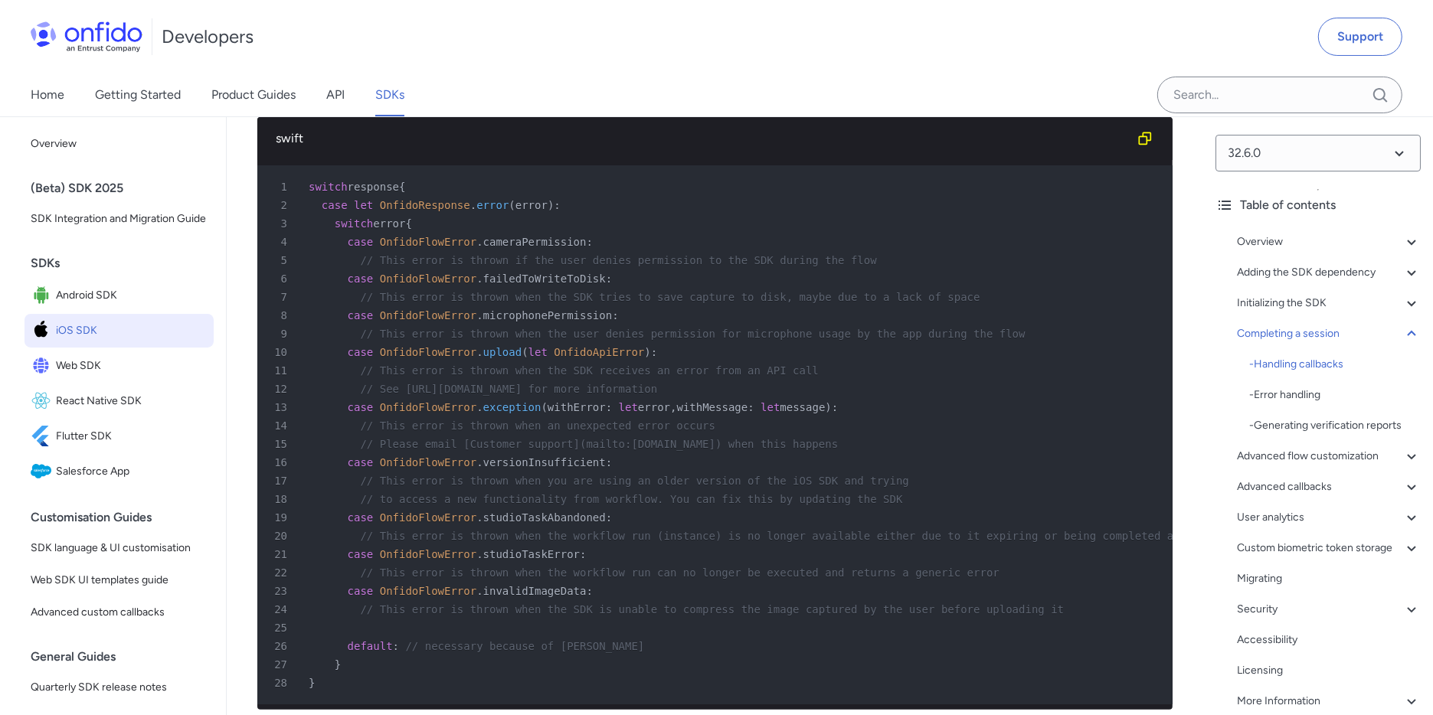
scroll to position [11620, 0]
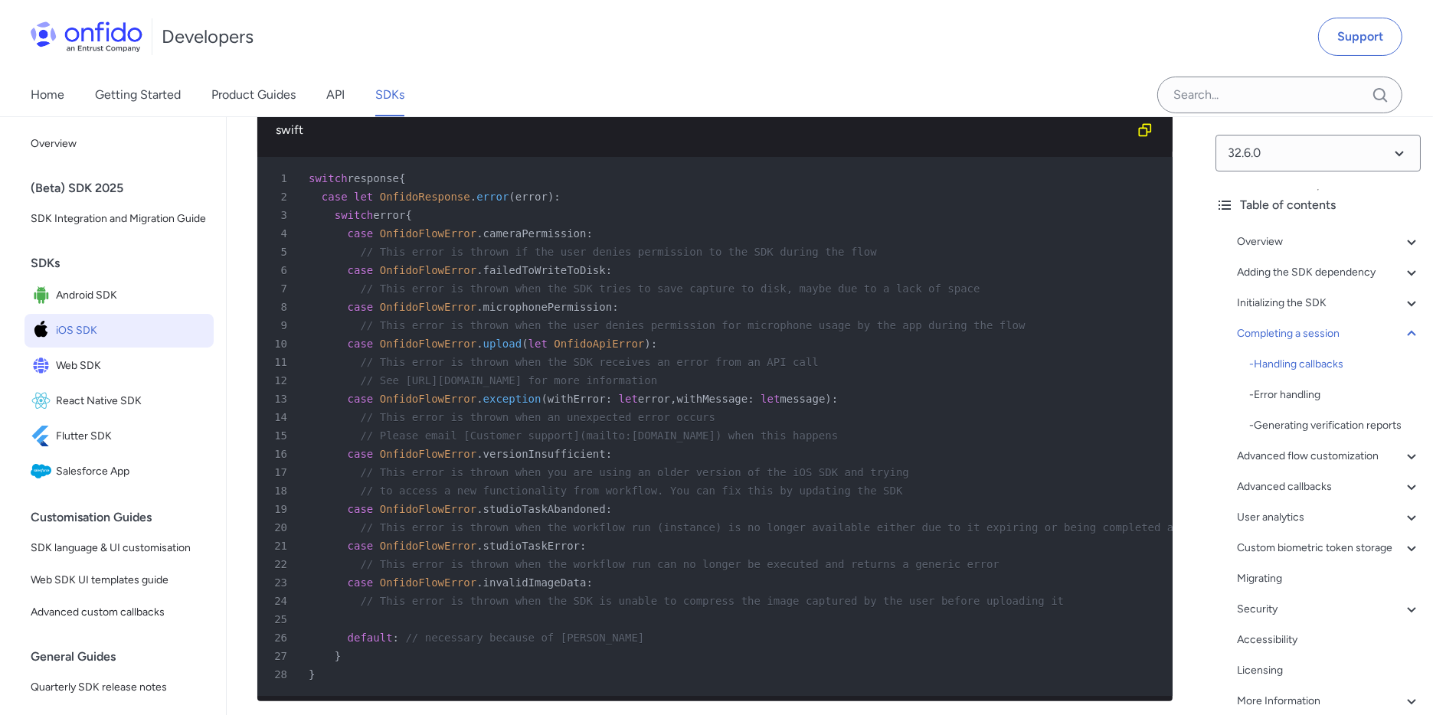
click at [372, 57] on div at bounding box center [371, 50] width 12 height 12
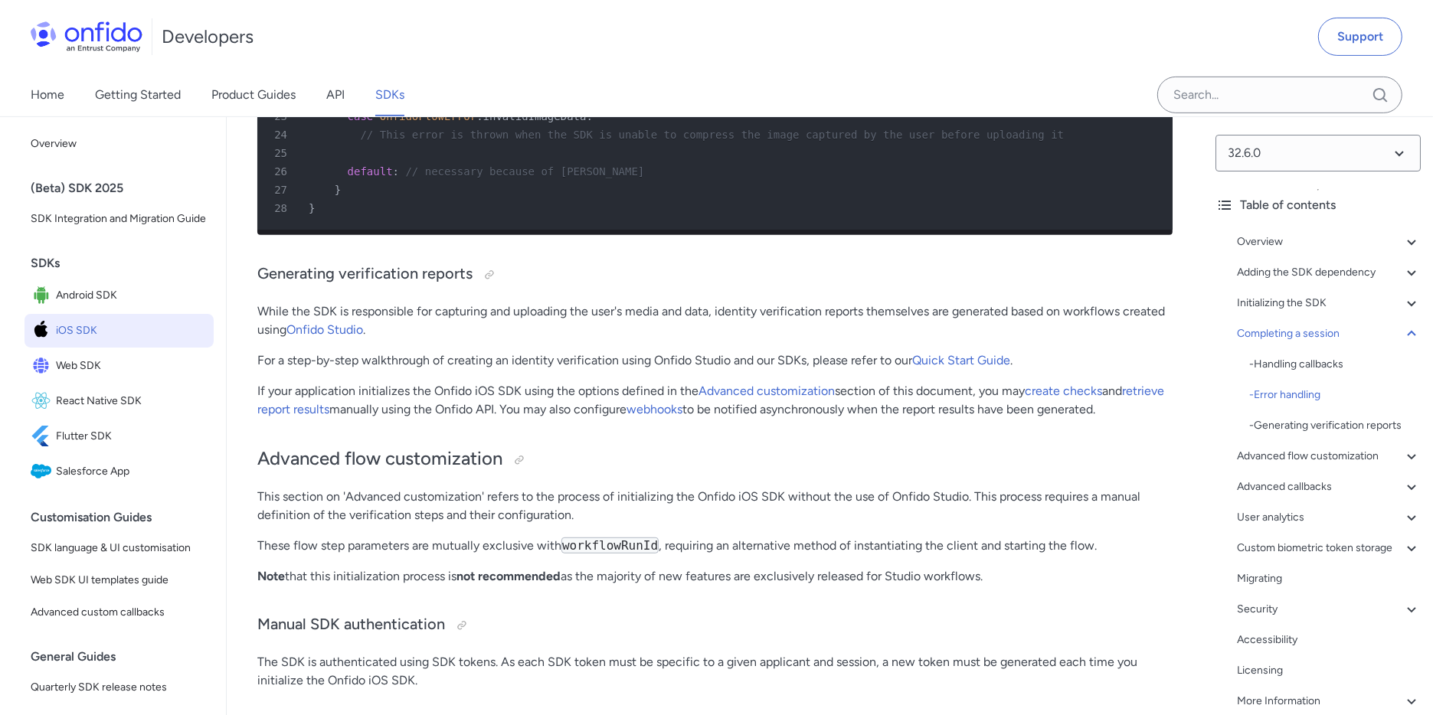
scroll to position [12085, 0]
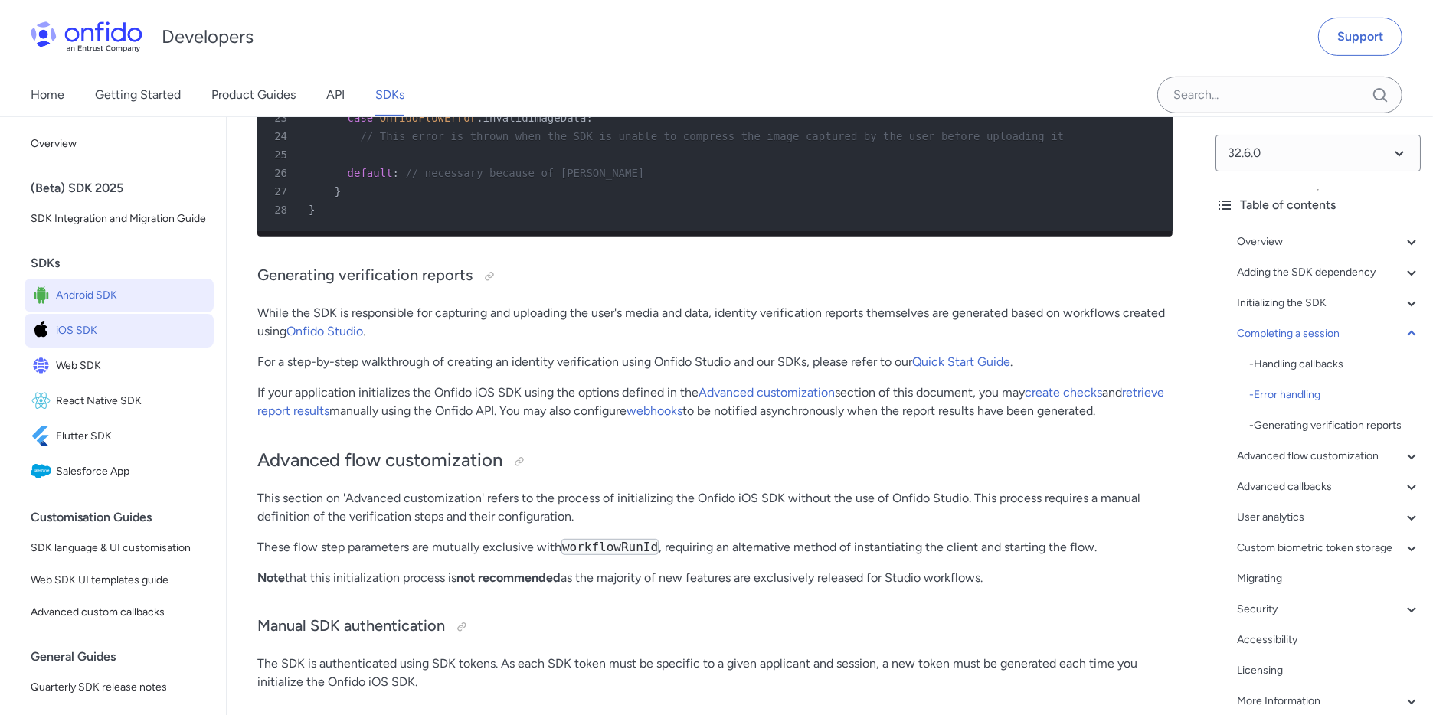
click at [97, 306] on span "Android SDK" at bounding box center [132, 295] width 152 height 21
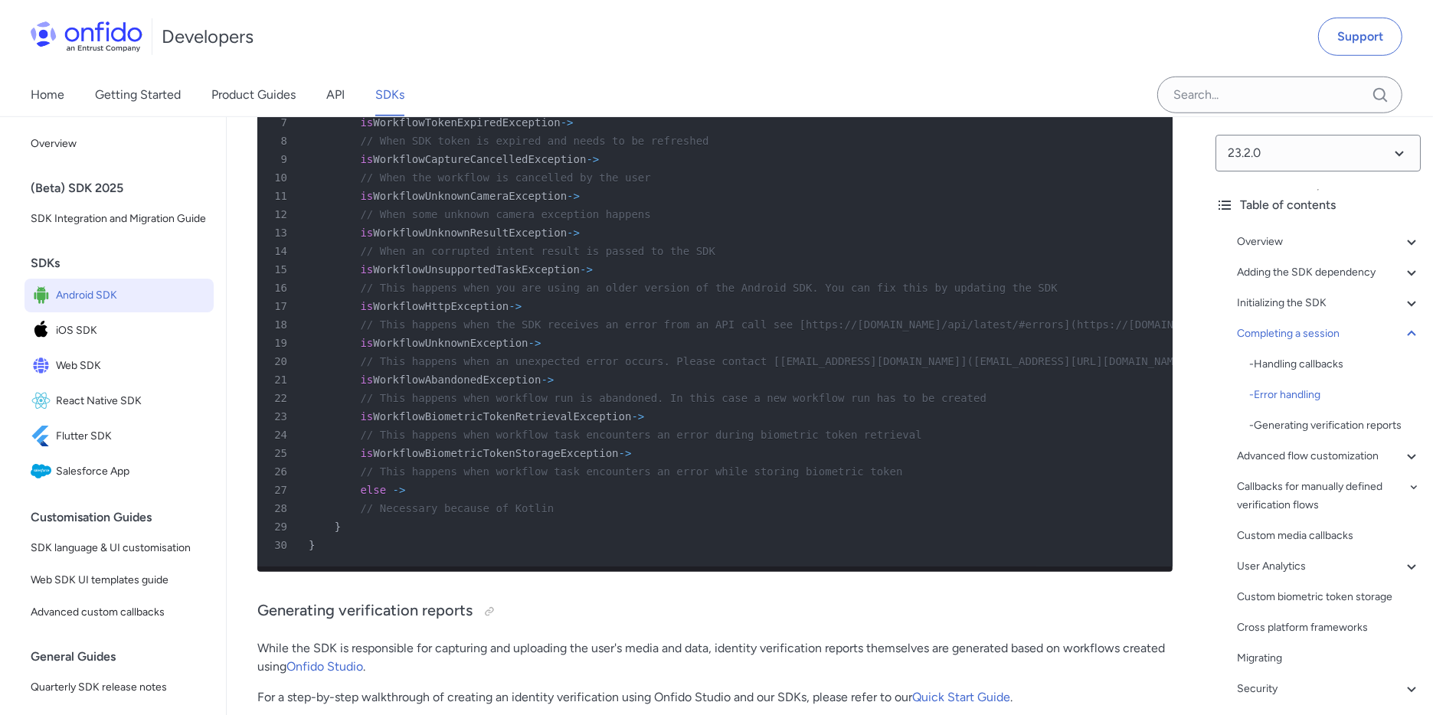
scroll to position [12755, 0]
